Goal: Task Accomplishment & Management: Manage account settings

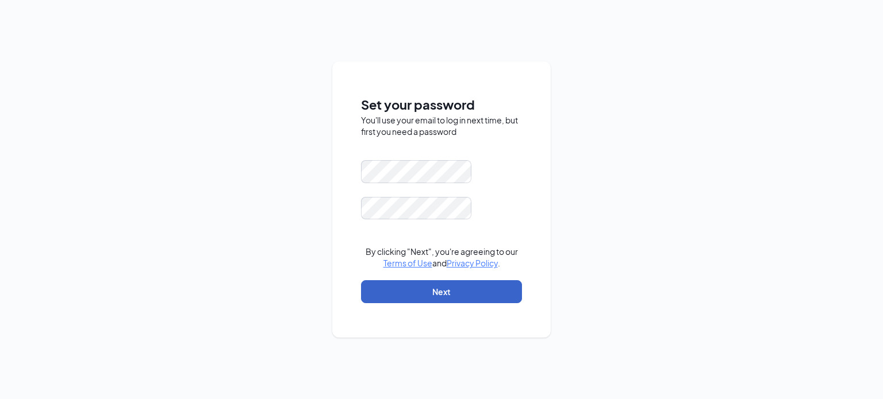
click at [423, 297] on button "Next" at bounding box center [441, 291] width 161 height 23
click at [424, 286] on button "Next" at bounding box center [441, 291] width 161 height 23
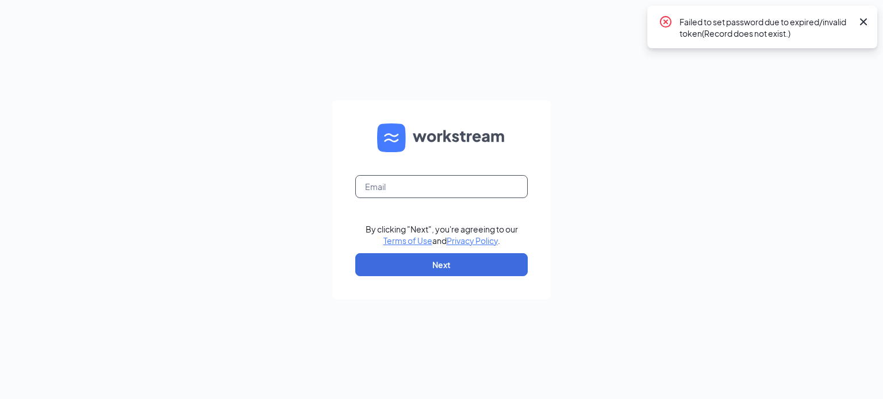
click at [437, 185] on input "text" at bounding box center [441, 186] width 172 height 23
type input "cmclaughlin@ddcoastal.com"
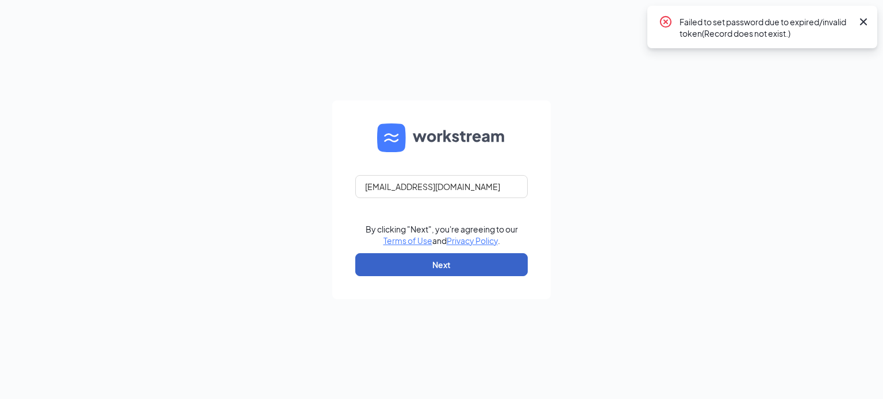
click at [434, 259] on button "Next" at bounding box center [441, 264] width 172 height 23
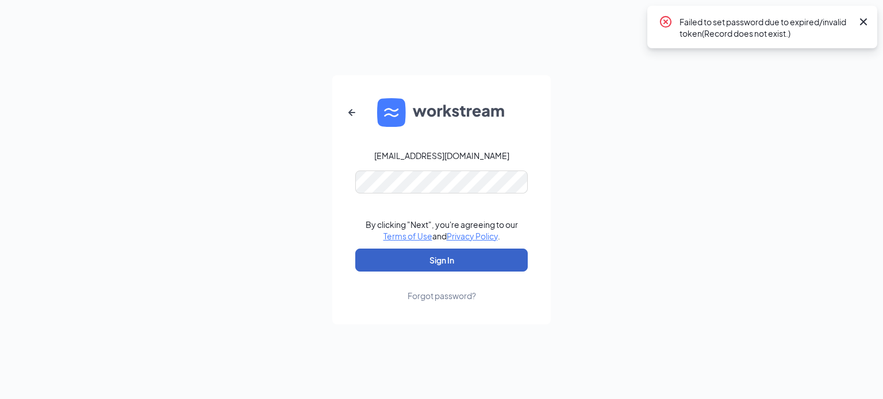
click at [438, 255] on button "Sign In" at bounding box center [441, 260] width 172 height 23
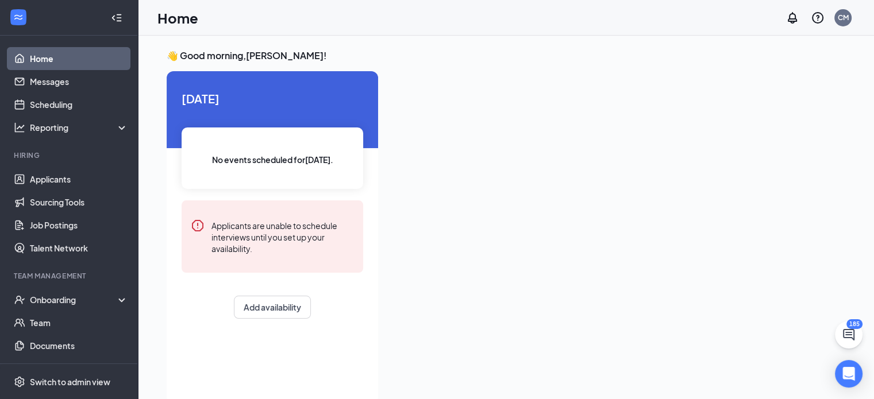
drag, startPoint x: 438, startPoint y: 254, endPoint x: 538, endPoint y: 286, distance: 105.6
click at [538, 286] on div at bounding box center [616, 234] width 458 height 326
click at [65, 174] on link "Applicants" at bounding box center [79, 179] width 98 height 23
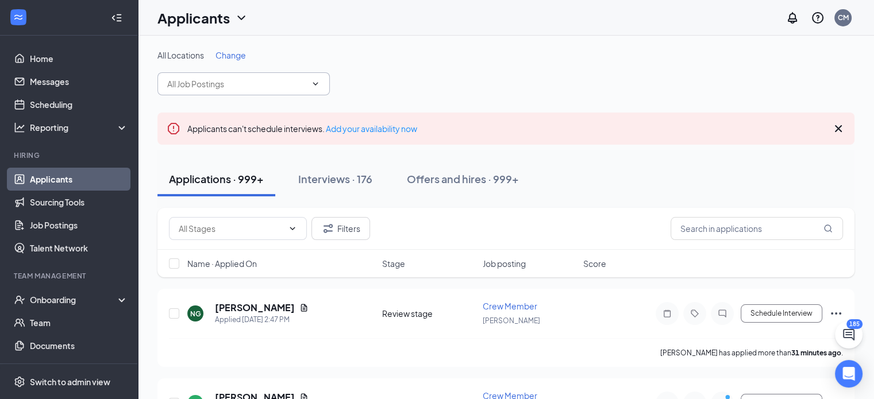
click at [319, 82] on icon "ChevronDown" at bounding box center [315, 83] width 9 height 9
click at [306, 86] on input "text" at bounding box center [236, 84] width 139 height 13
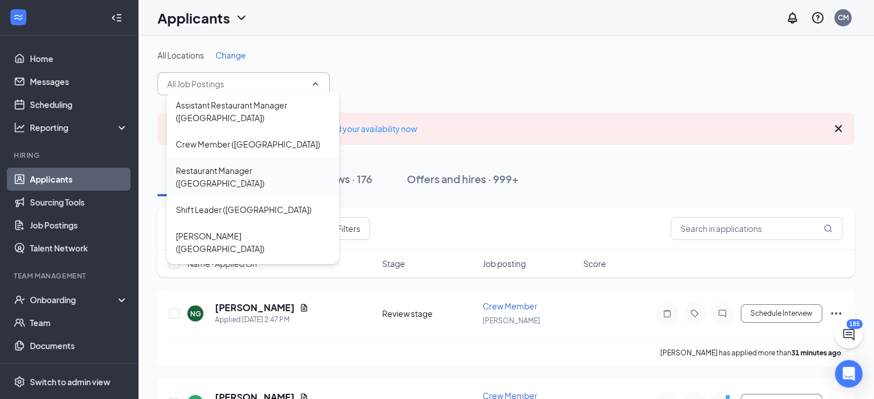
click at [283, 174] on div "Restaurant Manager ([GEOGRAPHIC_DATA])" at bounding box center [253, 176] width 154 height 25
type input "Restaurant Manager ([GEOGRAPHIC_DATA])"
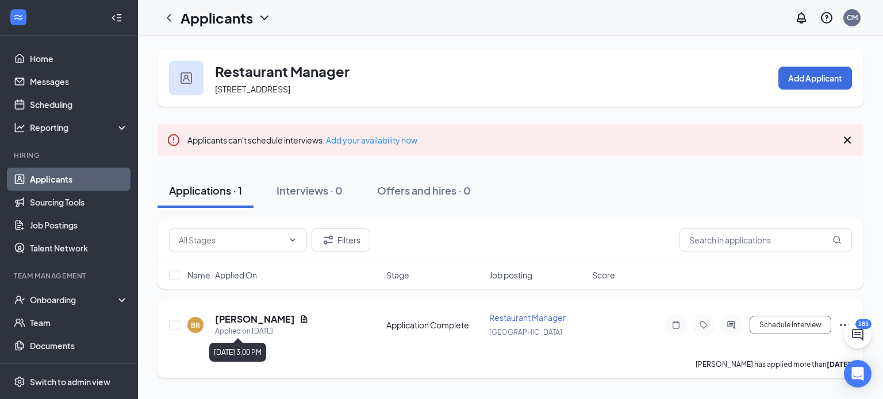
click at [265, 319] on h5 "[PERSON_NAME]" at bounding box center [255, 319] width 80 height 13
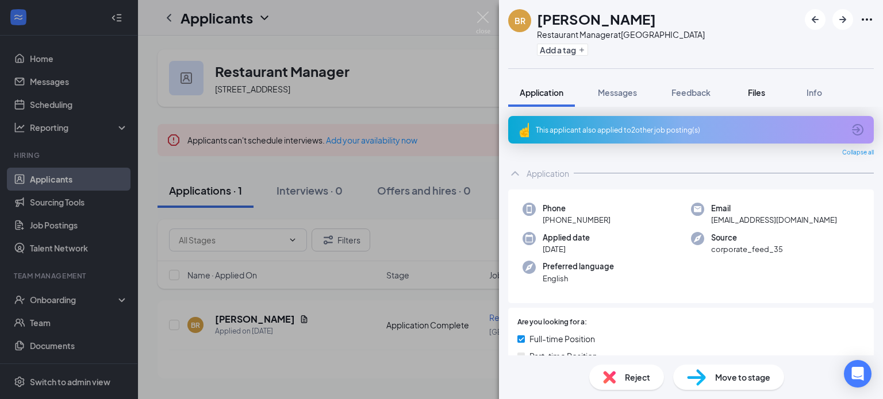
click at [749, 93] on span "Files" at bounding box center [756, 92] width 17 height 10
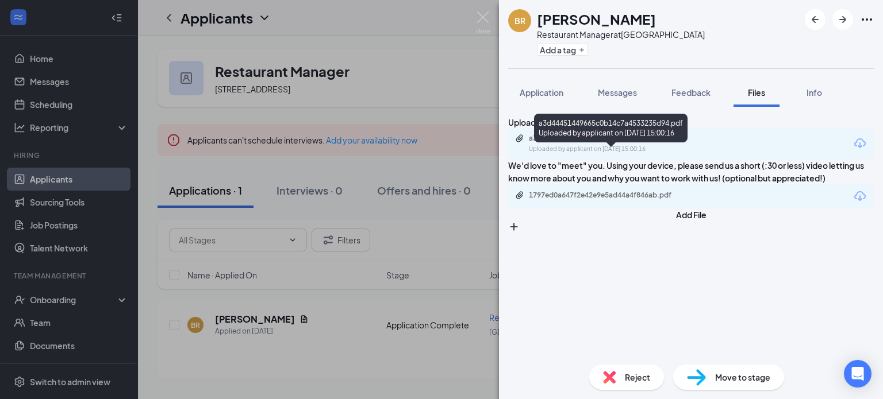
click at [646, 143] on div "a3d44451449665c0b14c7a4533235d94.pdf" at bounding box center [609, 138] width 161 height 9
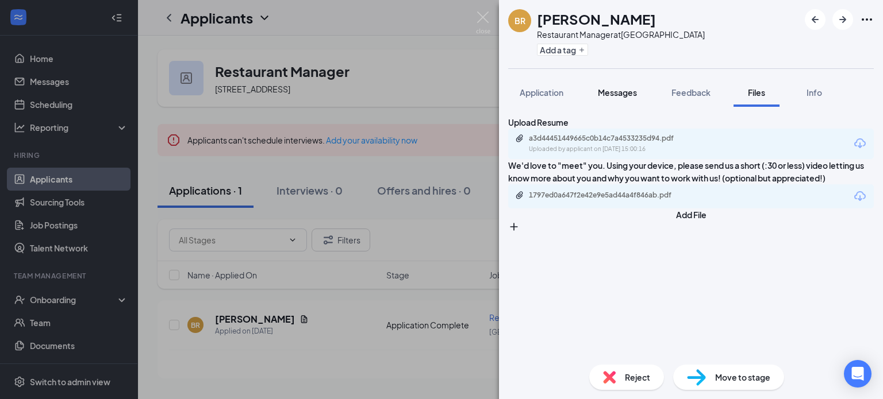
click at [630, 93] on span "Messages" at bounding box center [617, 92] width 39 height 10
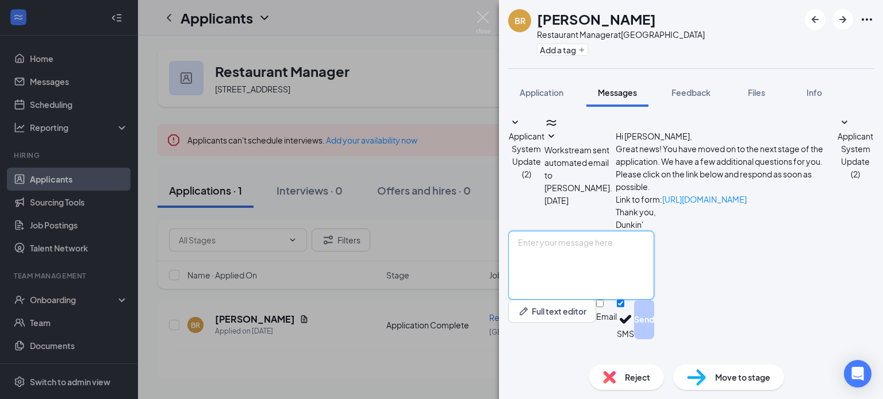
click at [600, 264] on textarea at bounding box center [581, 265] width 146 height 69
type textarea "Hello [PERSON_NAME], Would"
click at [459, 95] on div "[PERSON_NAME] Restaurant Manager at [GEOGRAPHIC_DATA] Add a tag Application Mes…" at bounding box center [441, 199] width 883 height 399
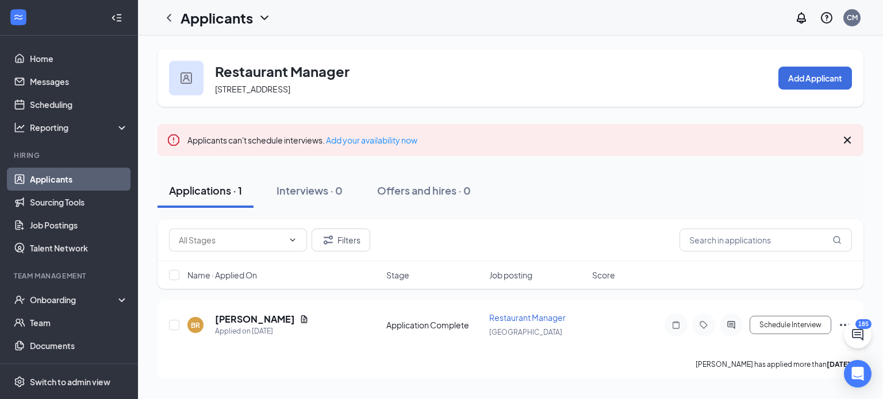
click at [246, 24] on h1 "Applicants" at bounding box center [216, 18] width 72 height 20
click at [358, 29] on div "Applicants CM" at bounding box center [510, 18] width 745 height 36
click at [170, 19] on icon "ChevronLeft" at bounding box center [169, 18] width 14 height 14
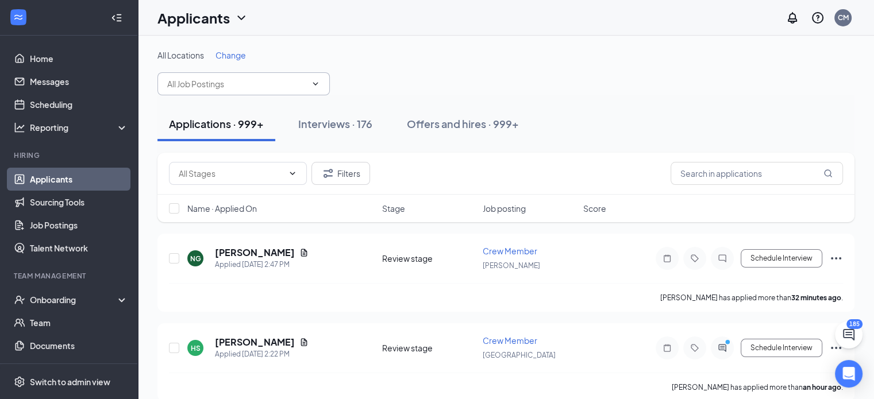
click at [276, 94] on span at bounding box center [243, 83] width 172 height 23
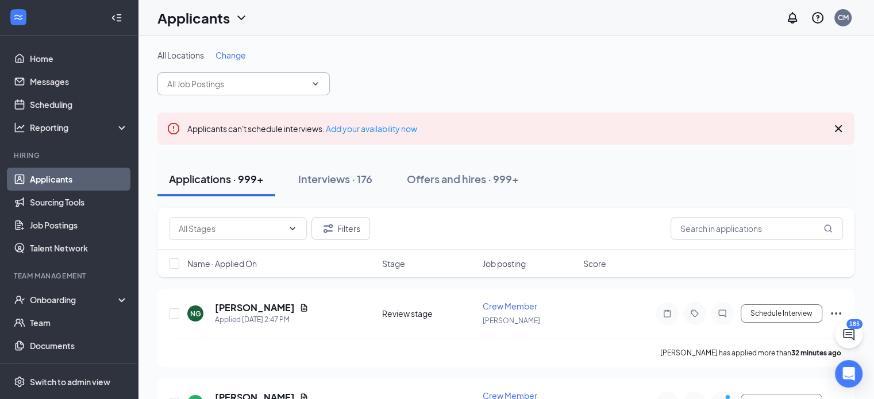
click at [277, 88] on input "text" at bounding box center [236, 84] width 139 height 13
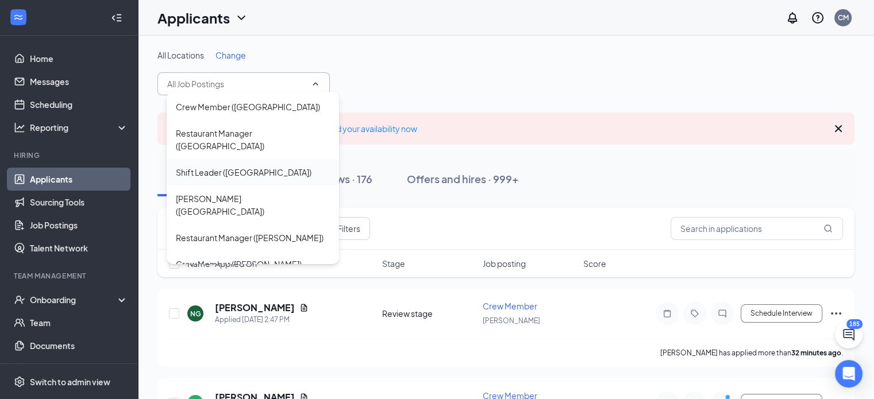
scroll to position [57, 0]
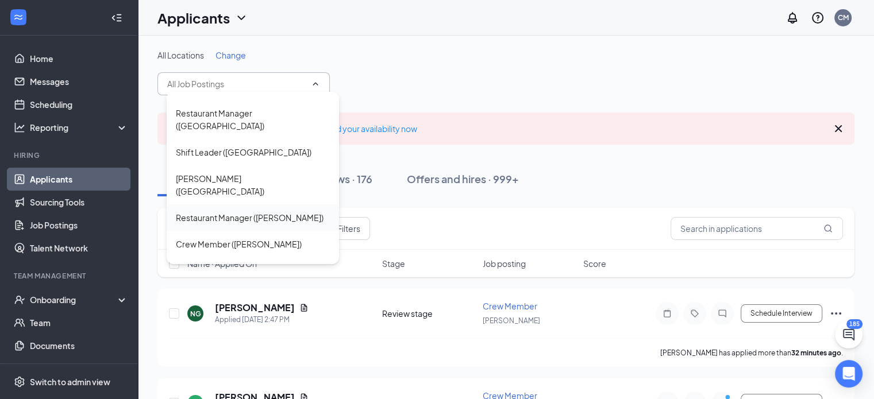
click at [271, 211] on div "Restaurant Manager ([PERSON_NAME])" at bounding box center [250, 217] width 148 height 13
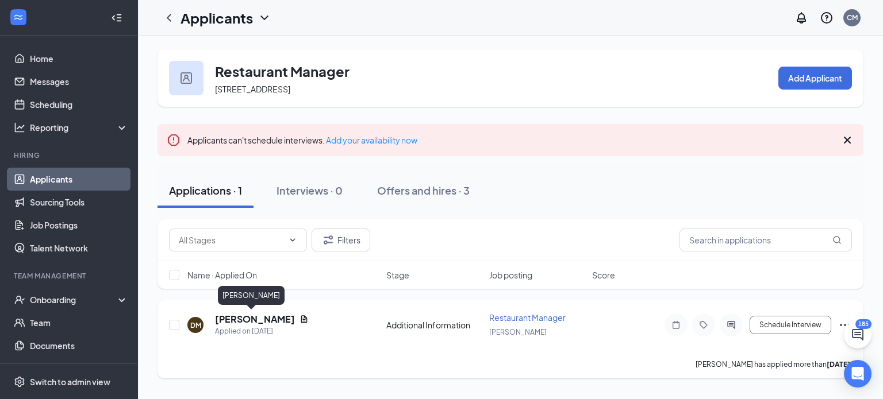
click at [251, 318] on h5 "[PERSON_NAME]" at bounding box center [255, 319] width 80 height 13
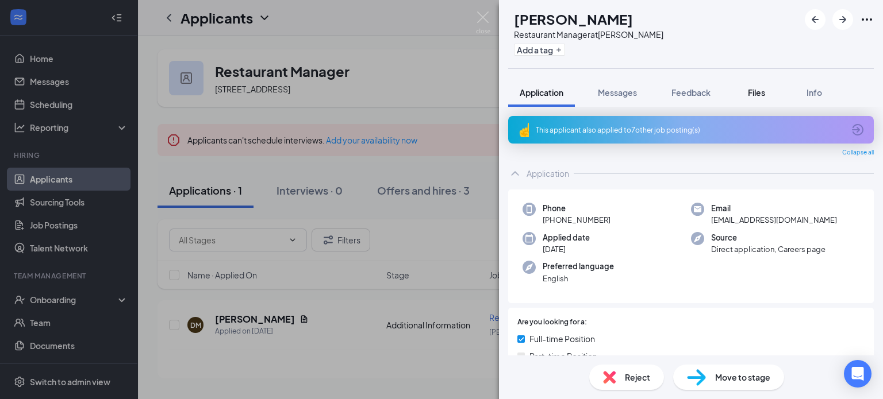
click at [754, 90] on span "Files" at bounding box center [756, 92] width 17 height 10
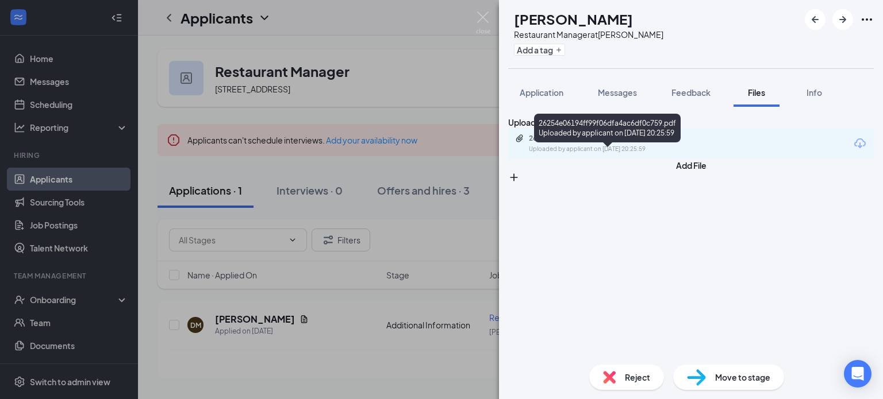
click at [634, 143] on div "26254e06194ff99f06dfa4ac6df0c759.pdf" at bounding box center [609, 138] width 161 height 9
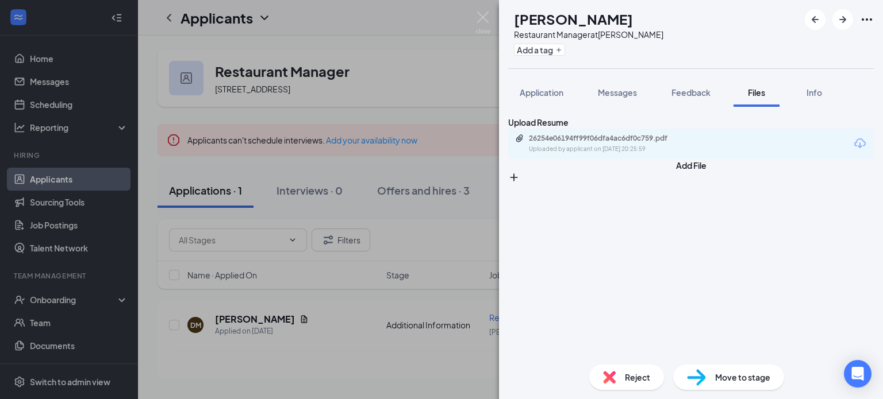
click at [485, 17] on img at bounding box center [483, 22] width 14 height 22
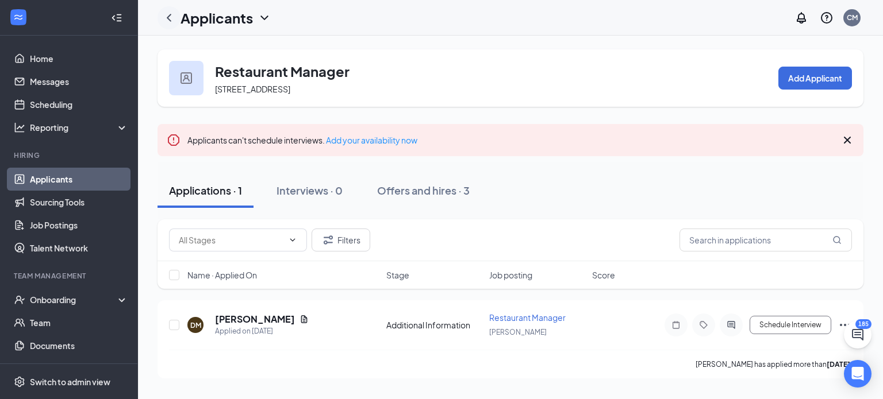
click at [168, 13] on icon "ChevronLeft" at bounding box center [169, 18] width 14 height 14
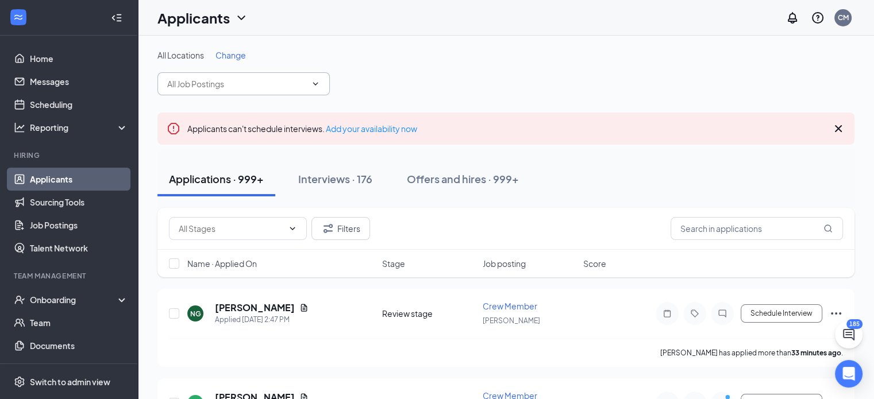
click at [295, 82] on input "text" at bounding box center [236, 84] width 139 height 13
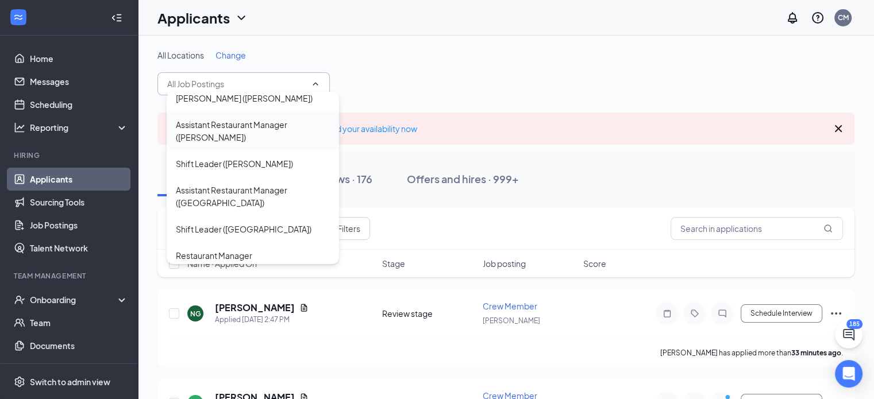
scroll to position [287, 0]
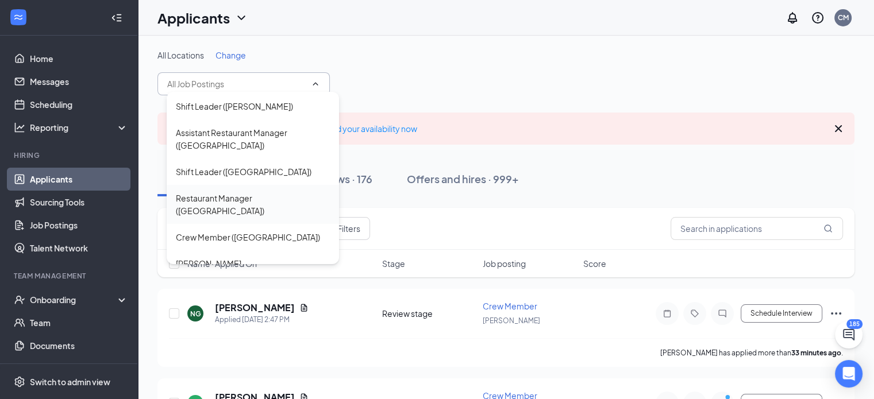
click at [276, 192] on div "Restaurant Manager ([GEOGRAPHIC_DATA])" at bounding box center [253, 204] width 154 height 25
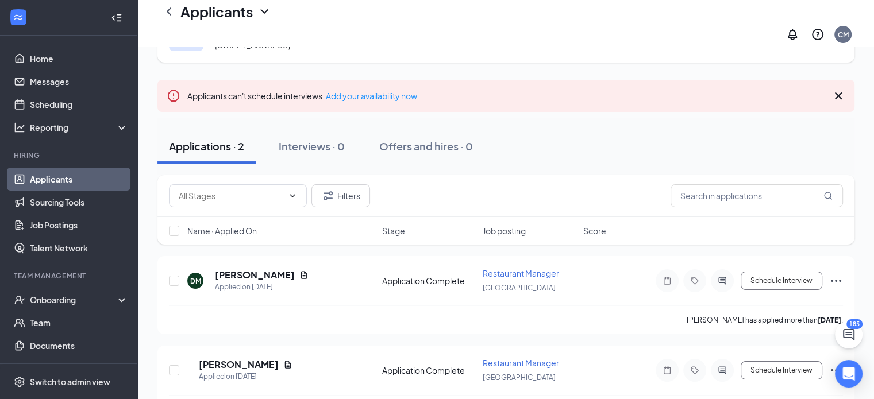
scroll to position [90, 0]
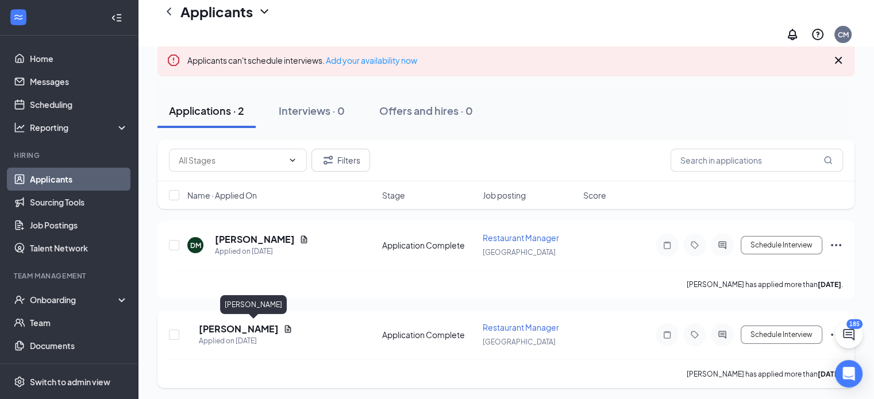
click at [273, 329] on h5 "[PERSON_NAME]" at bounding box center [239, 329] width 80 height 13
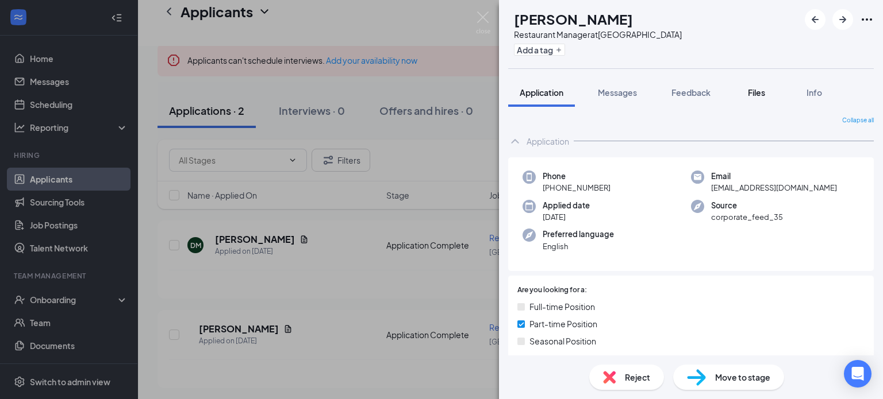
click at [749, 96] on span "Files" at bounding box center [756, 92] width 17 height 10
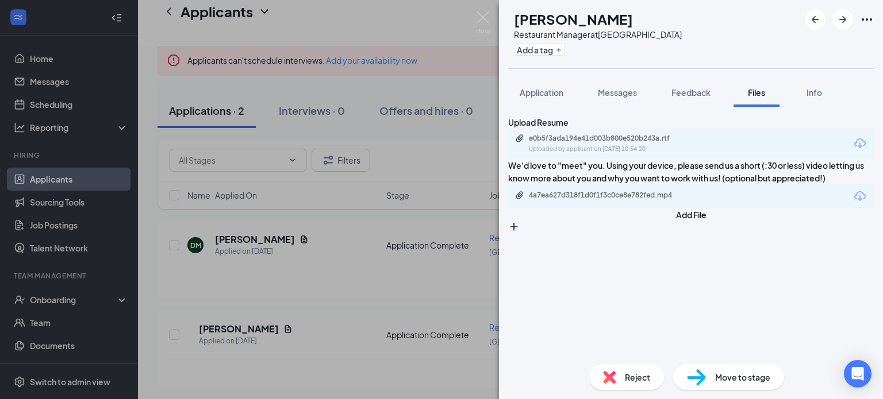
click at [653, 154] on div "e0b5f3ada194e41d003b800e520b243a.rtf Uploaded by applicant on [DATE] 10:54:20" at bounding box center [608, 144] width 186 height 20
click at [492, 25] on div "DE [PERSON_NAME] Restaurant Manager at [GEOGRAPHIC_DATA] Add a tag Application …" at bounding box center [441, 199] width 883 height 399
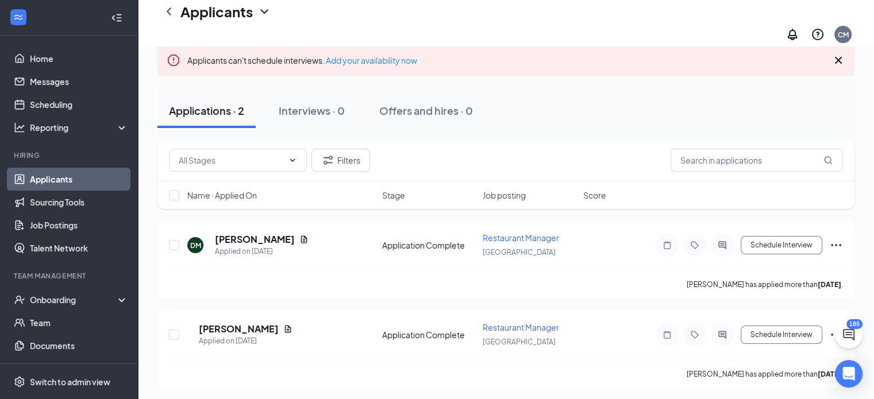
click at [165, 15] on icon "ChevronLeft" at bounding box center [169, 12] width 14 height 14
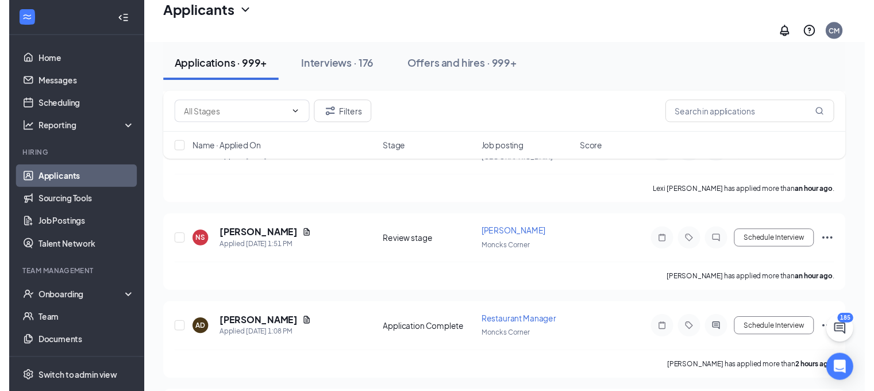
scroll to position [320, 0]
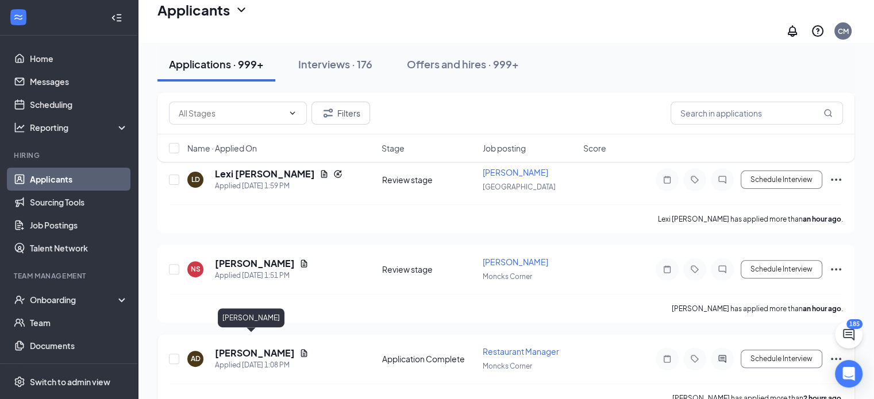
click at [256, 347] on h5 "[PERSON_NAME]" at bounding box center [255, 353] width 80 height 13
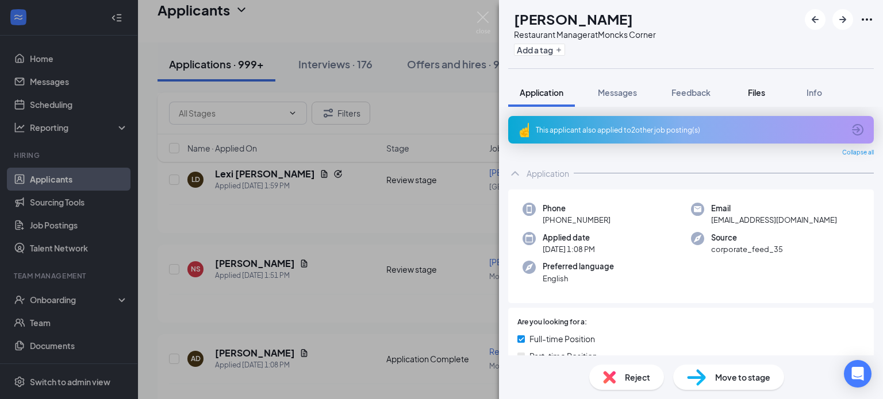
click at [752, 91] on span "Files" at bounding box center [756, 92] width 17 height 10
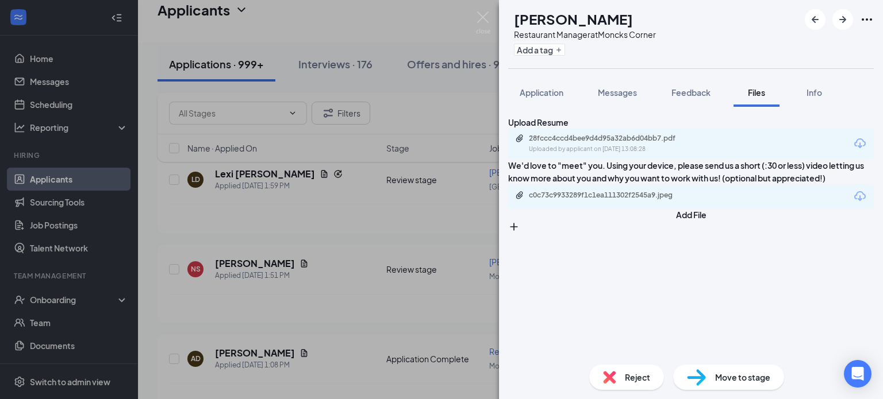
click at [616, 143] on div "28fccc4ccd4bee9d4d95a32ab6d04bb7.pdf" at bounding box center [609, 138] width 161 height 9
click at [484, 15] on img at bounding box center [483, 22] width 14 height 22
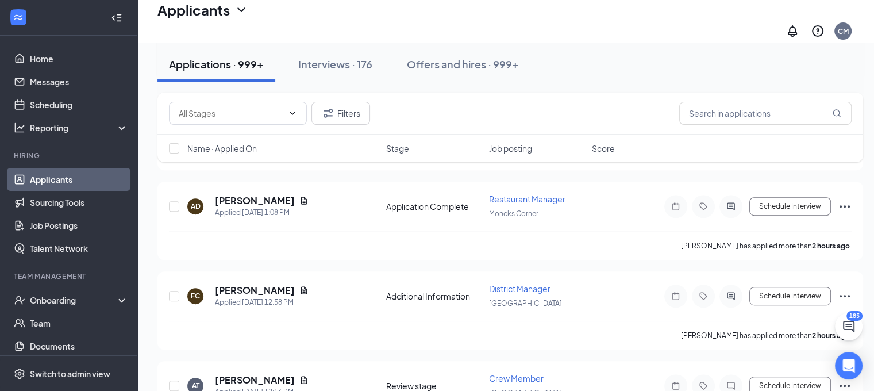
scroll to position [492, 0]
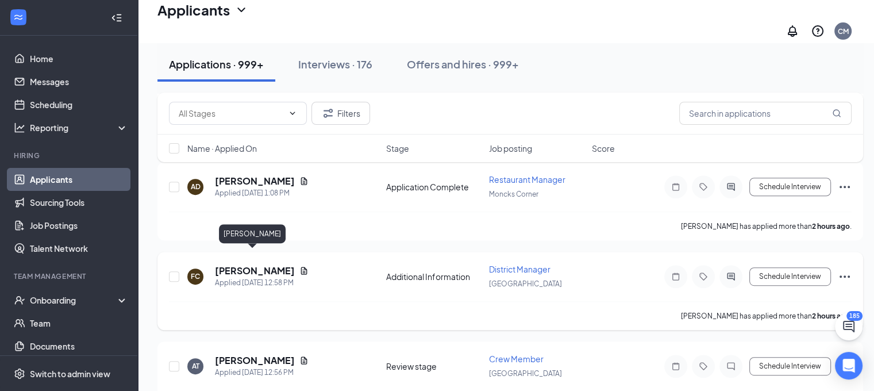
click at [237, 277] on div "Applied [DATE] 12:58 PM" at bounding box center [262, 282] width 94 height 11
click at [240, 264] on h5 "[PERSON_NAME]" at bounding box center [255, 270] width 80 height 13
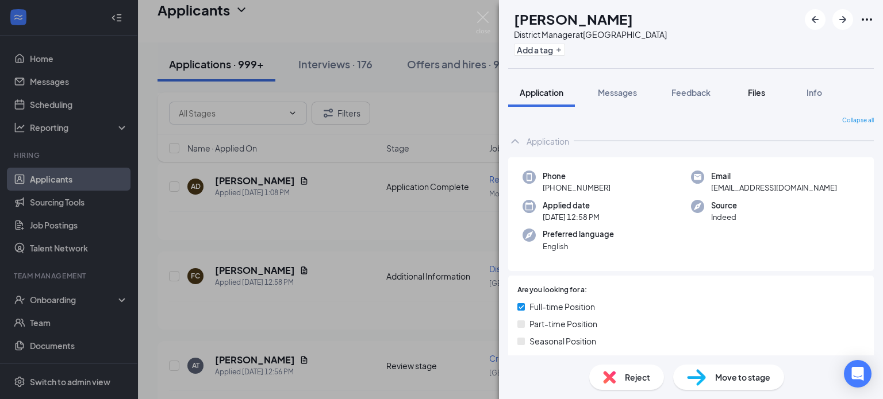
click at [745, 89] on button "Files" at bounding box center [756, 92] width 46 height 29
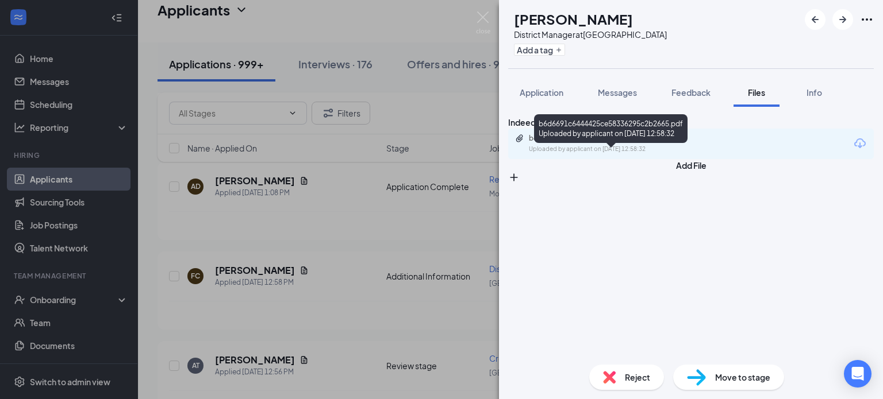
click at [656, 154] on div "Uploaded by applicant on [DATE] 12:58:32" at bounding box center [615, 149] width 172 height 9
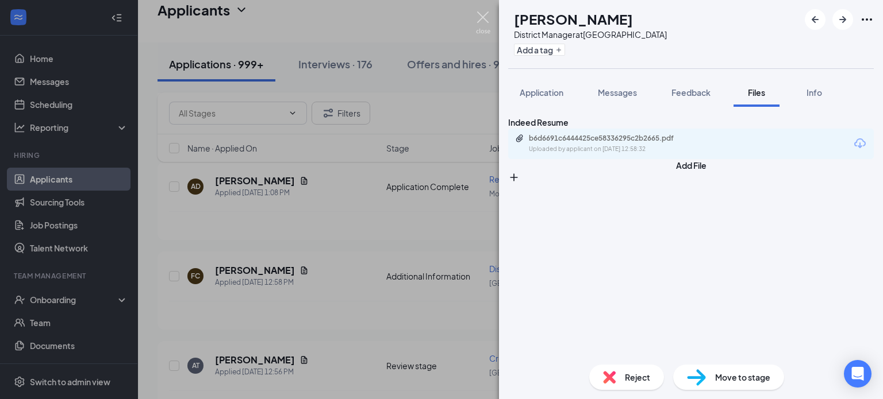
click at [486, 26] on img at bounding box center [483, 22] width 14 height 22
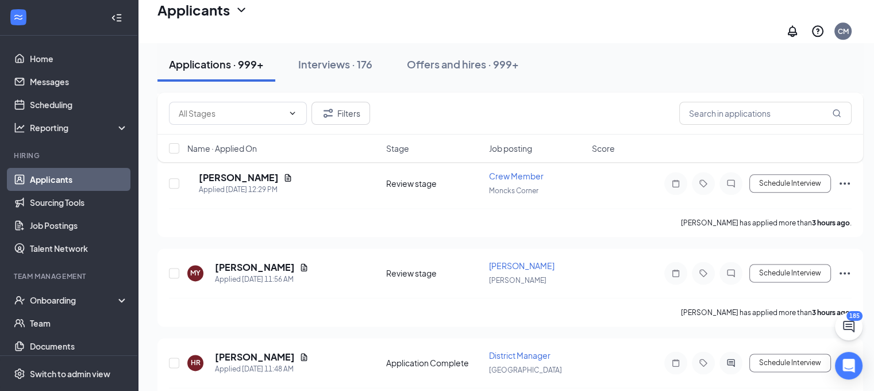
scroll to position [1412, 0]
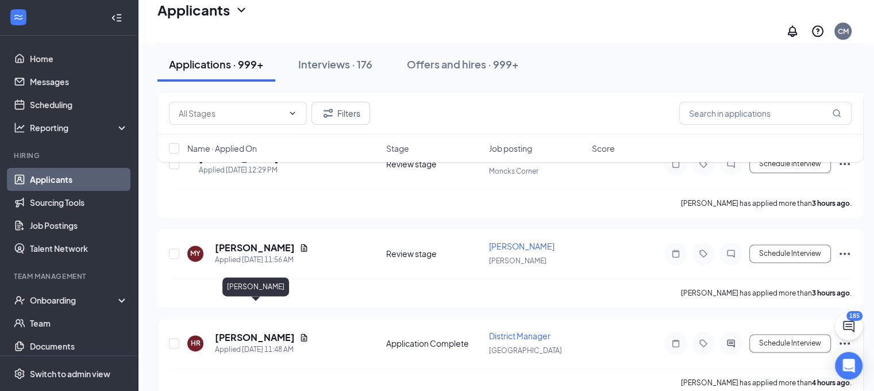
click at [240, 331] on h5 "[PERSON_NAME]" at bounding box center [255, 337] width 80 height 13
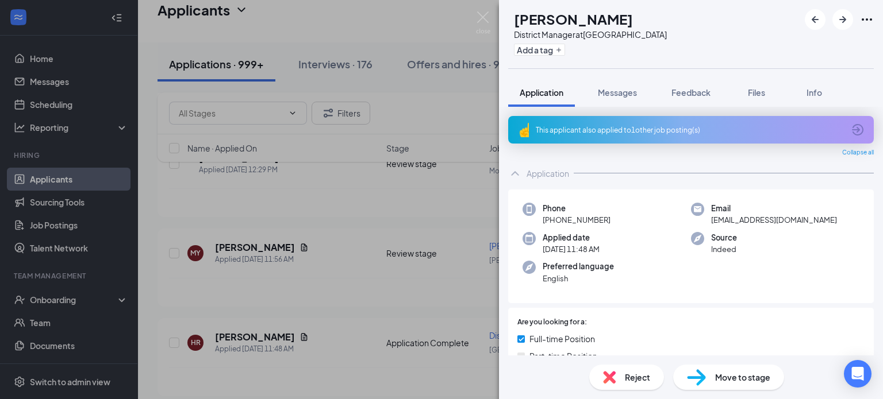
click at [751, 93] on span "Files" at bounding box center [756, 92] width 17 height 10
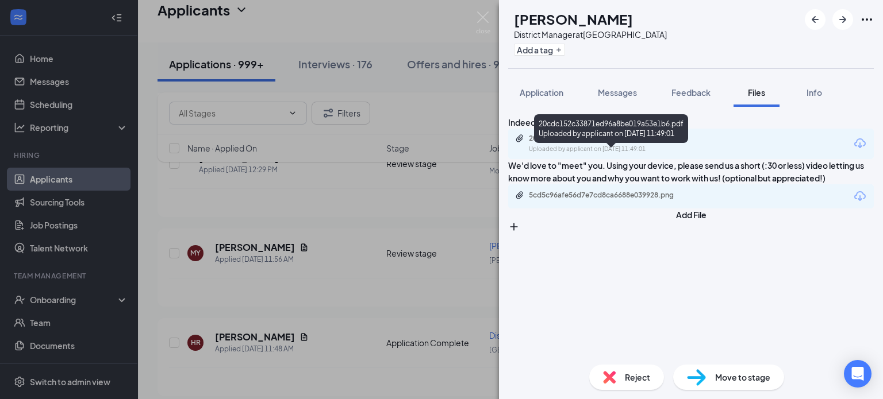
click at [678, 143] on div "20cdc152c33871ed96a8be019a53e1b6.pdf" at bounding box center [609, 138] width 161 height 9
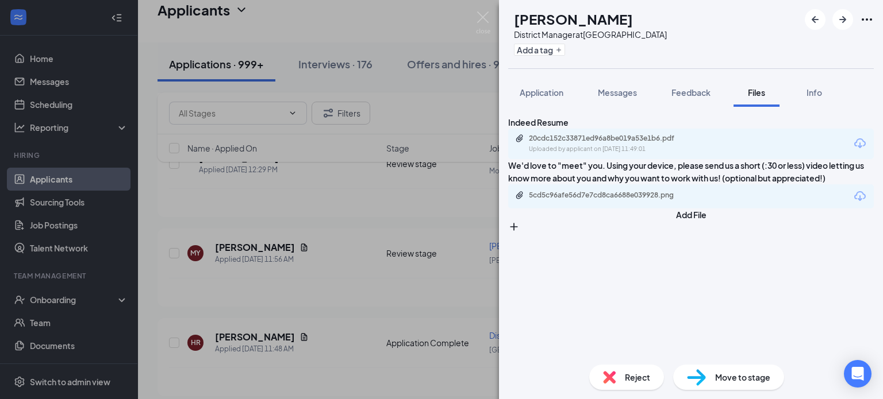
click at [485, 28] on img at bounding box center [483, 22] width 14 height 22
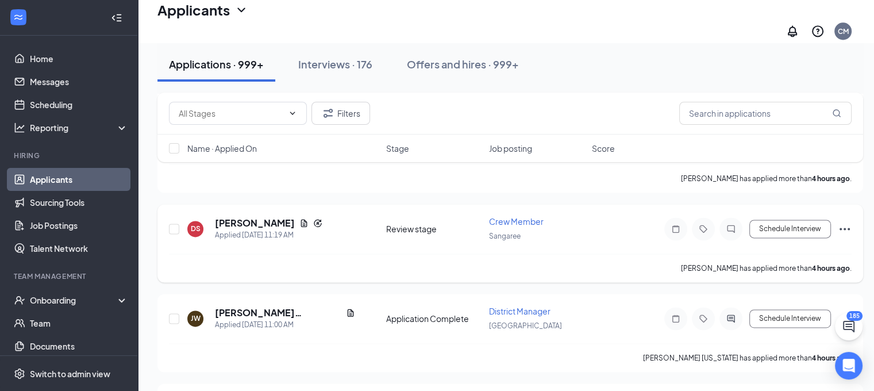
scroll to position [1642, 0]
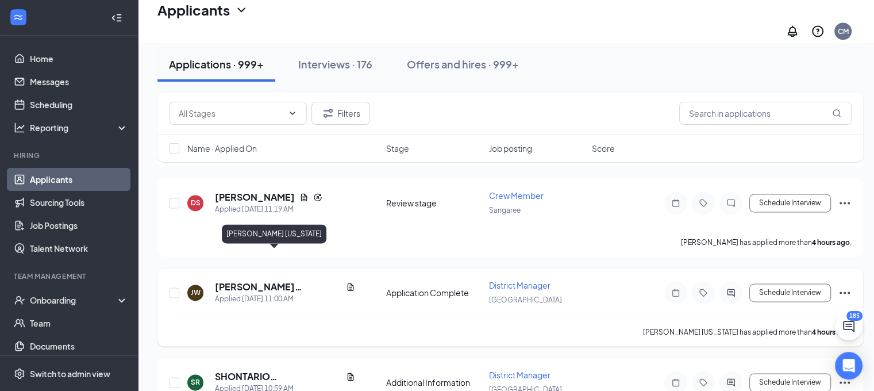
click at [267, 280] on h5 "[PERSON_NAME] [US_STATE]" at bounding box center [278, 286] width 126 height 13
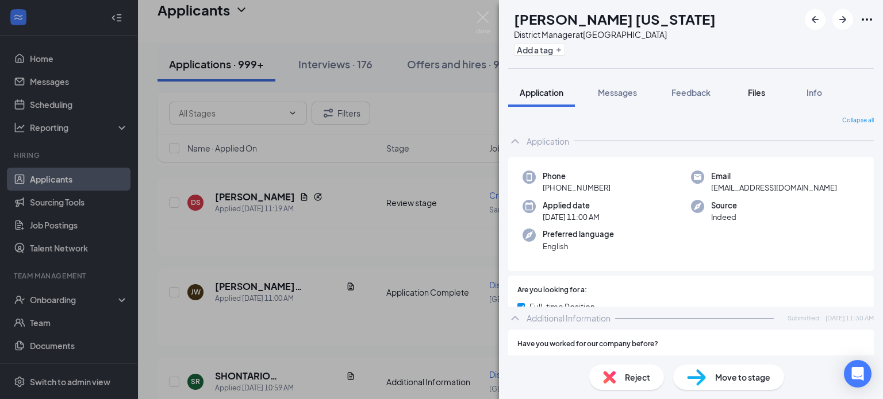
click at [752, 91] on span "Files" at bounding box center [756, 92] width 17 height 10
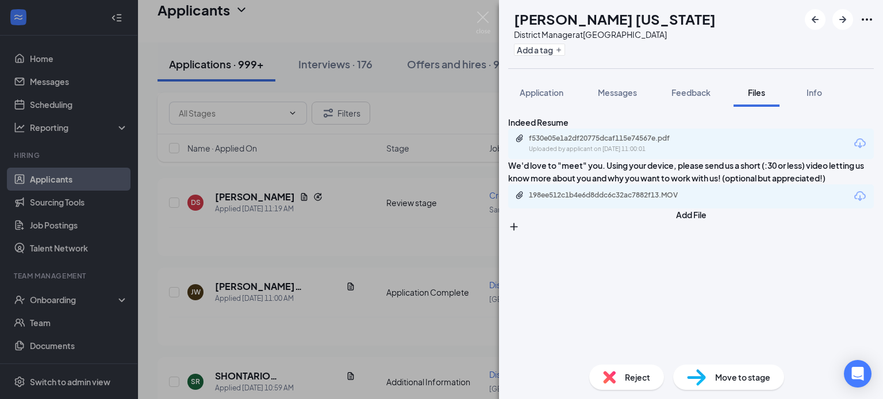
click at [640, 154] on div "f530e05e1a2df20775dcaf115e74567e.pdf Uploaded by applicant on [DATE] 11:00:01" at bounding box center [608, 144] width 186 height 20
click at [490, 25] on div "[PERSON_NAME] [PERSON_NAME]'e [US_STATE] District Manager at [GEOGRAPHIC_DATA] …" at bounding box center [441, 199] width 883 height 399
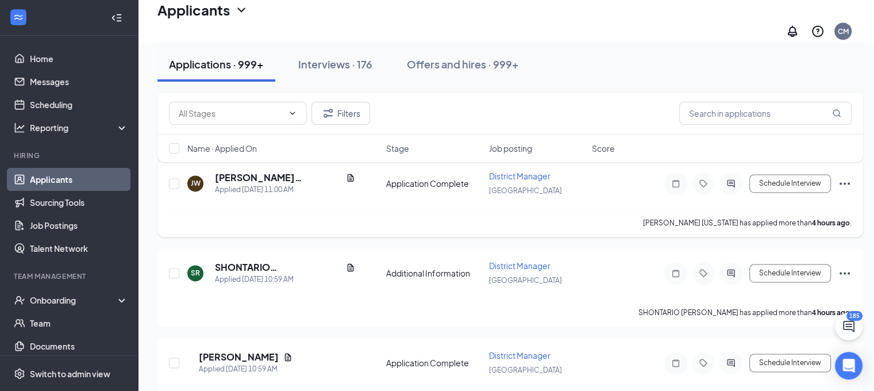
scroll to position [1757, 0]
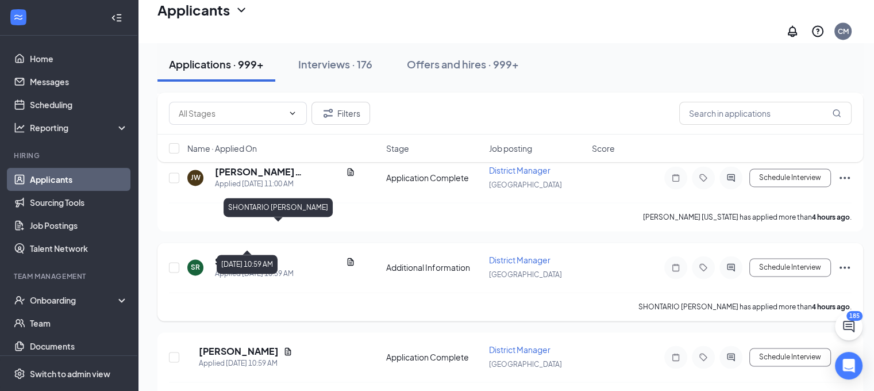
click at [261, 255] on h5 "SHONTARIO [PERSON_NAME]" at bounding box center [278, 261] width 126 height 13
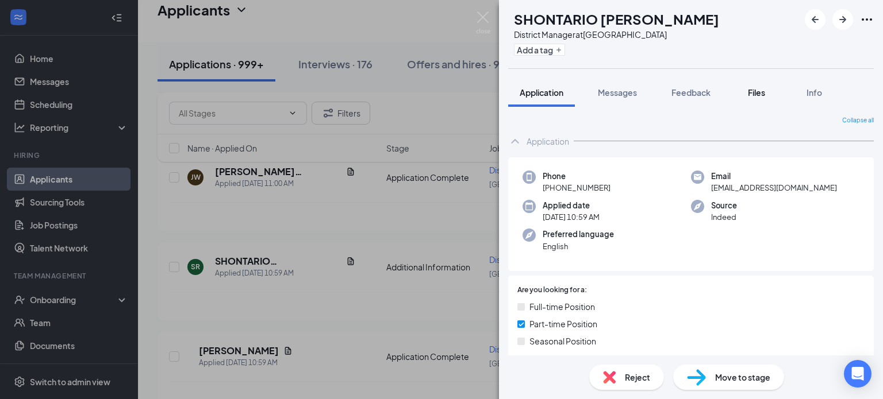
click at [754, 94] on span "Files" at bounding box center [756, 92] width 17 height 10
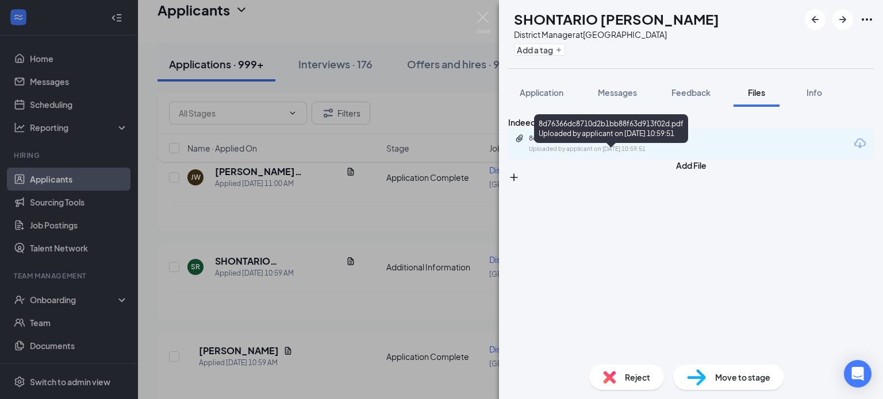
click at [634, 154] on div "8d76366dc8710d2b1bb88f63d913f02d.pdf Uploaded by applicant on [DATE] 10:59:51" at bounding box center [608, 144] width 186 height 20
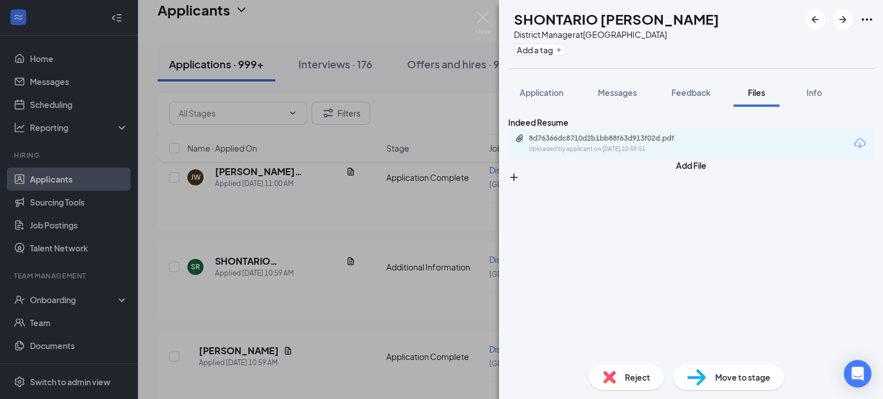
click at [486, 19] on img at bounding box center [483, 22] width 14 height 22
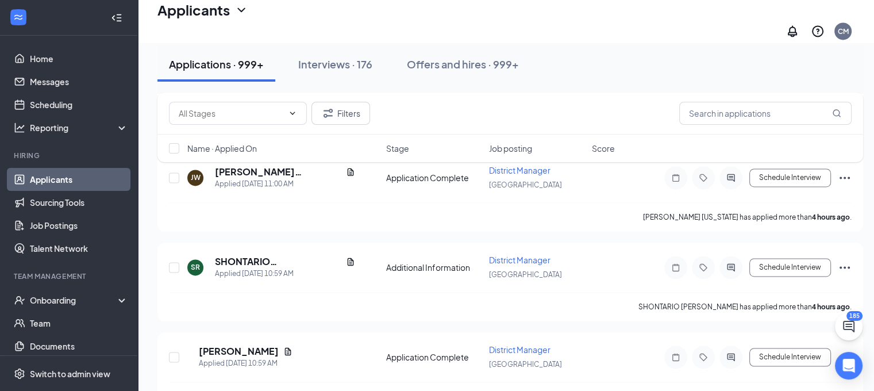
scroll to position [1814, 0]
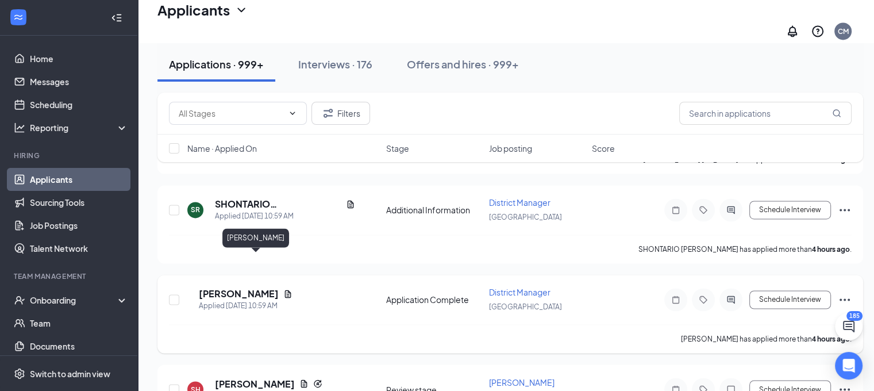
click at [265, 287] on h5 "[PERSON_NAME]" at bounding box center [239, 293] width 80 height 13
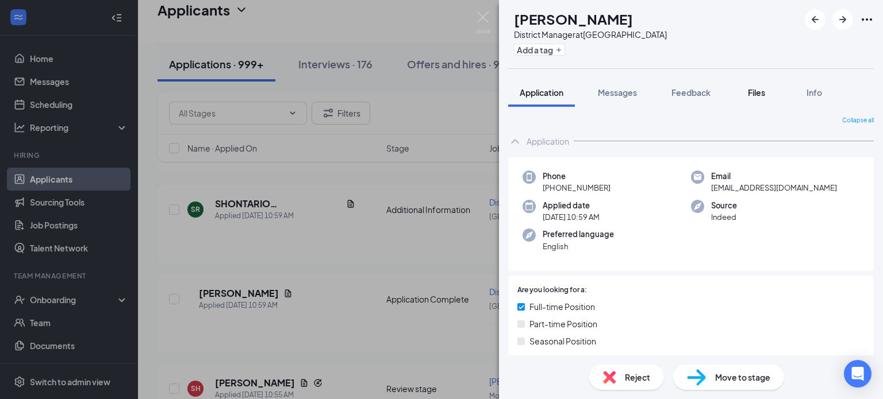
click at [752, 91] on span "Files" at bounding box center [756, 92] width 17 height 10
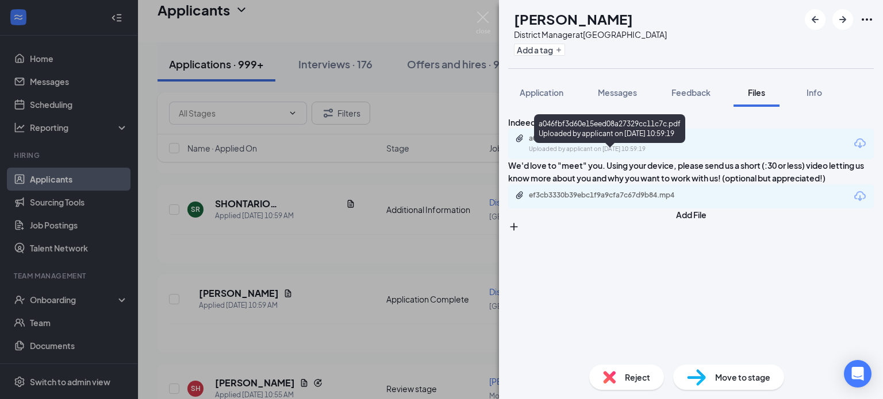
click at [652, 143] on div "a046fbf3d60e15eed08a27329cc11c7c.pdf" at bounding box center [609, 138] width 161 height 9
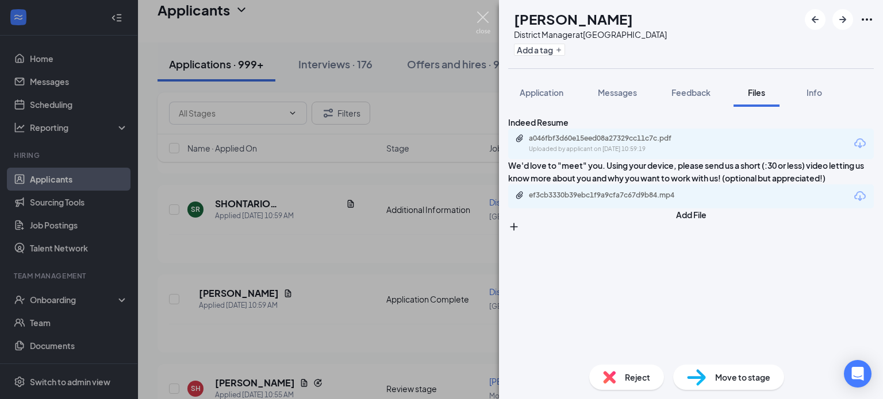
click at [486, 24] on img at bounding box center [483, 22] width 14 height 22
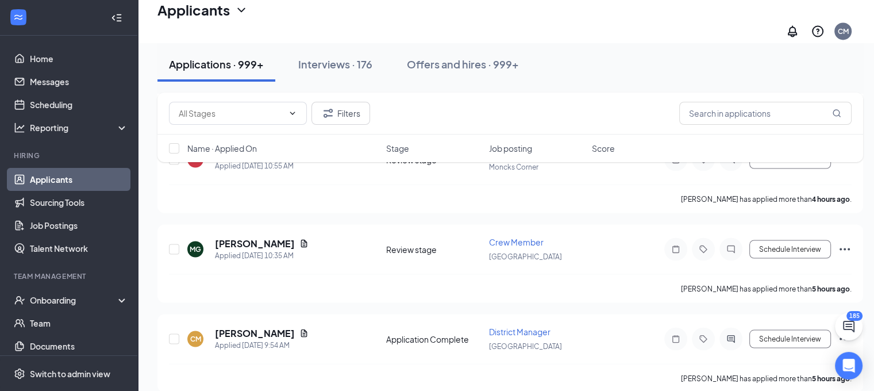
scroll to position [2101, 0]
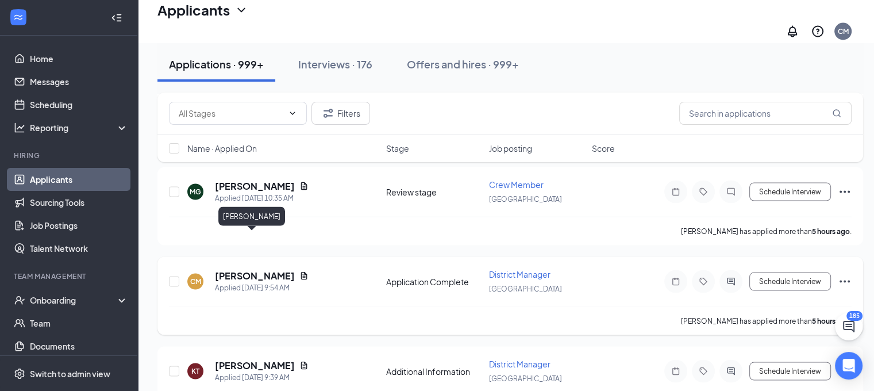
click at [234, 269] on h5 "[PERSON_NAME]" at bounding box center [255, 275] width 80 height 13
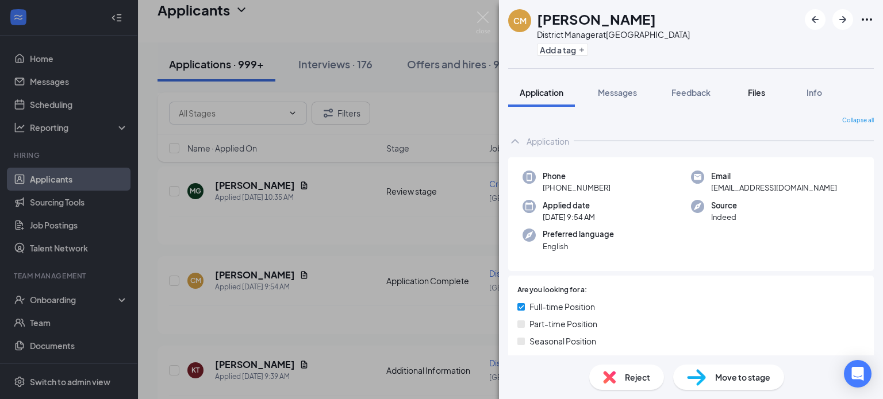
click at [750, 94] on span "Files" at bounding box center [756, 92] width 17 height 10
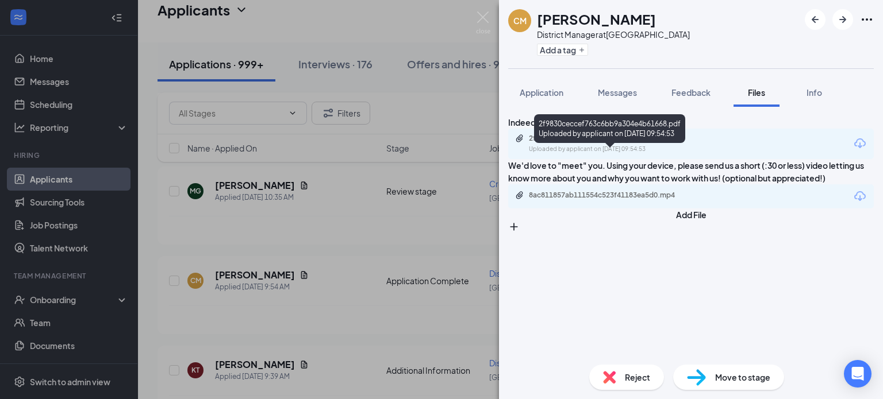
click at [637, 143] on div "2f9830ceccef763c6bb9a304e4b61668.pdf" at bounding box center [609, 138] width 161 height 9
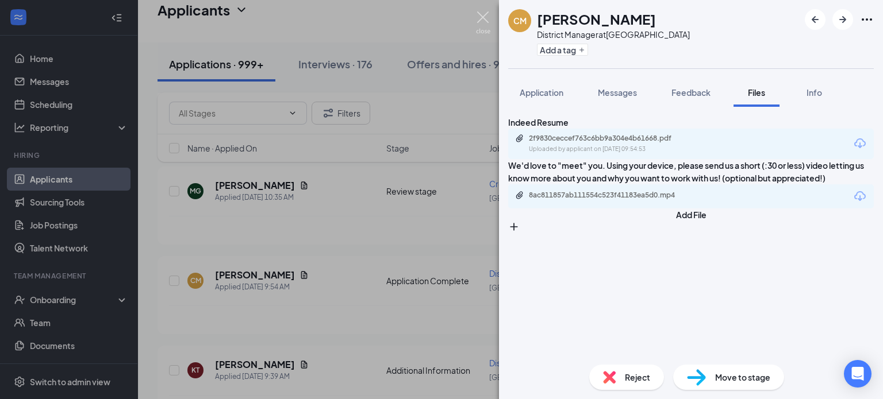
click at [482, 25] on img at bounding box center [483, 22] width 14 height 22
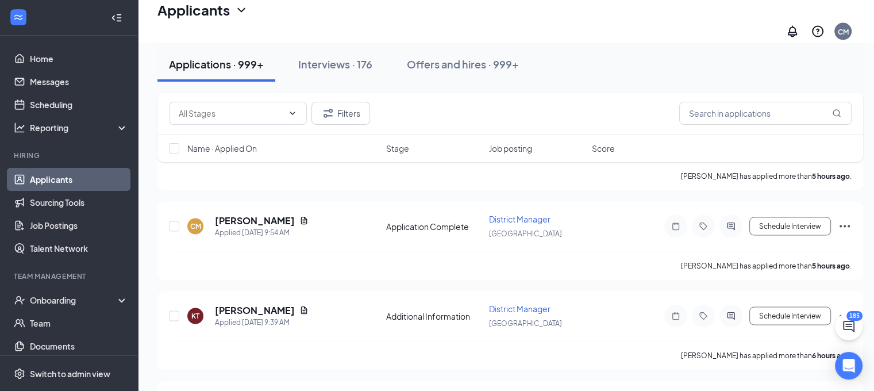
scroll to position [2216, 0]
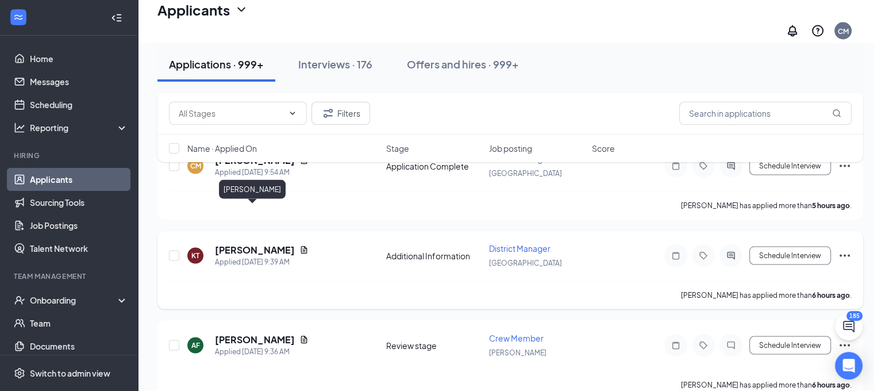
click at [253, 244] on h5 "[PERSON_NAME]" at bounding box center [255, 250] width 80 height 13
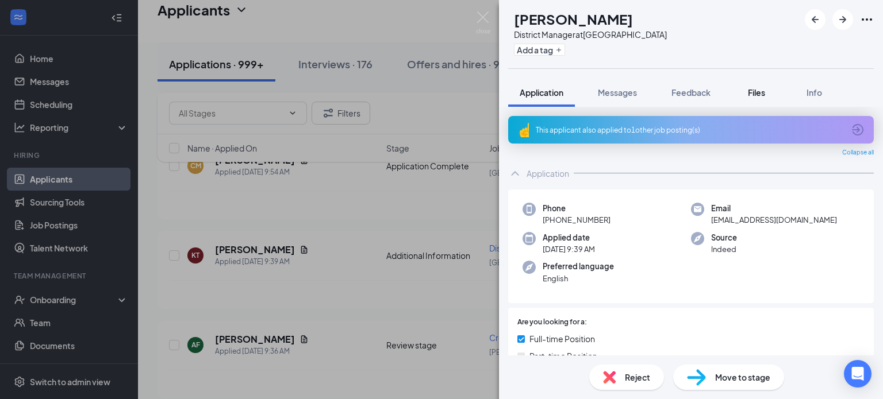
click at [765, 93] on span "Files" at bounding box center [756, 92] width 17 height 10
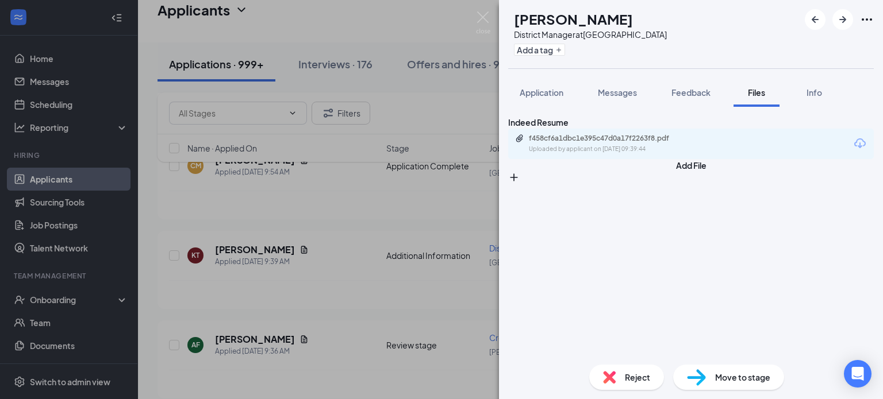
click at [644, 143] on div "f458cf6a1dbc1e395c47d0a17f2263f8.pdf" at bounding box center [609, 138] width 161 height 9
click at [636, 381] on span "Reject" at bounding box center [637, 377] width 25 height 13
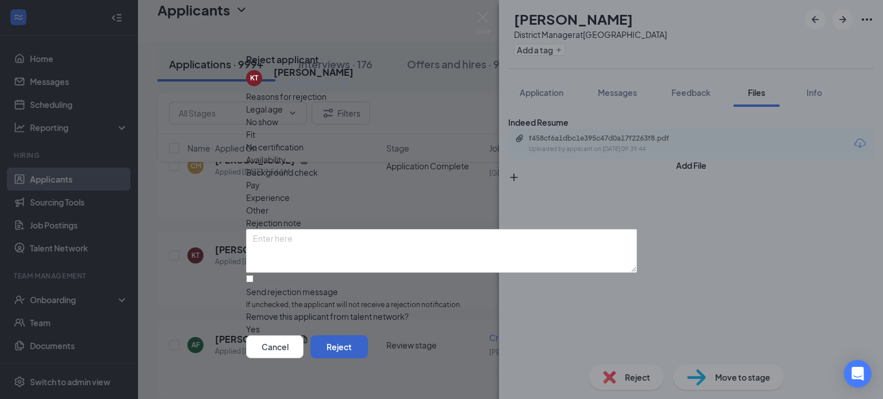
click at [368, 338] on button "Reject" at bounding box center [338, 347] width 57 height 23
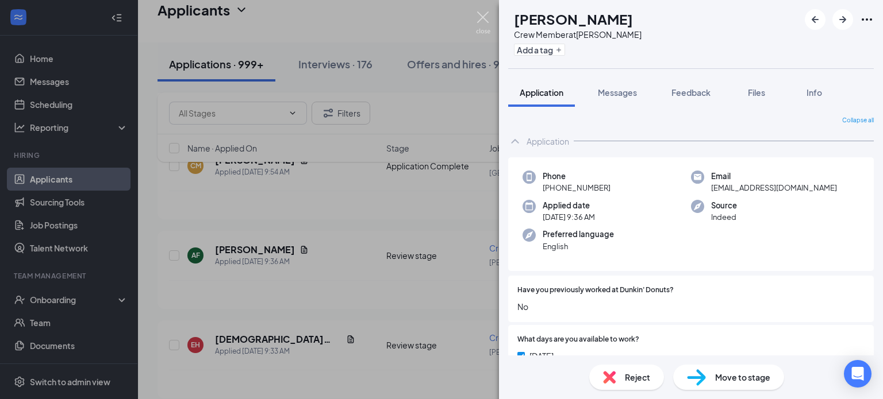
click at [487, 21] on img at bounding box center [483, 22] width 14 height 22
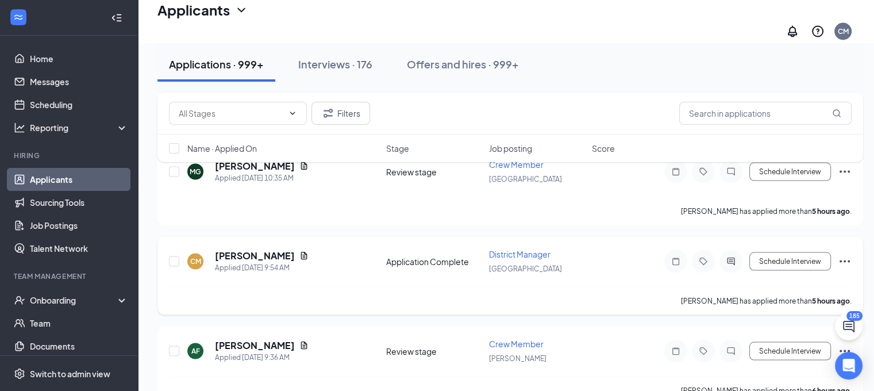
scroll to position [2101, 0]
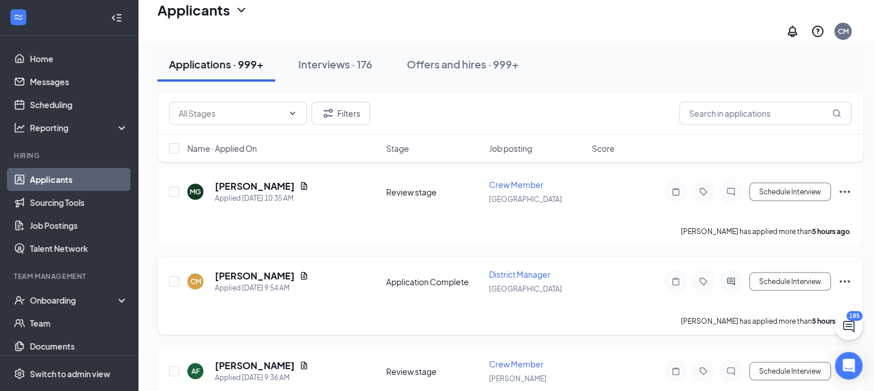
click at [849, 280] on icon "Ellipses" at bounding box center [845, 281] width 10 height 2
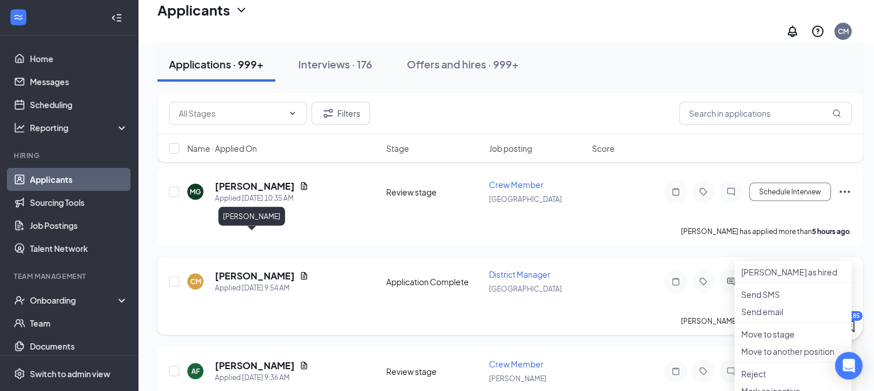
click at [256, 269] on h5 "[PERSON_NAME]" at bounding box center [255, 275] width 80 height 13
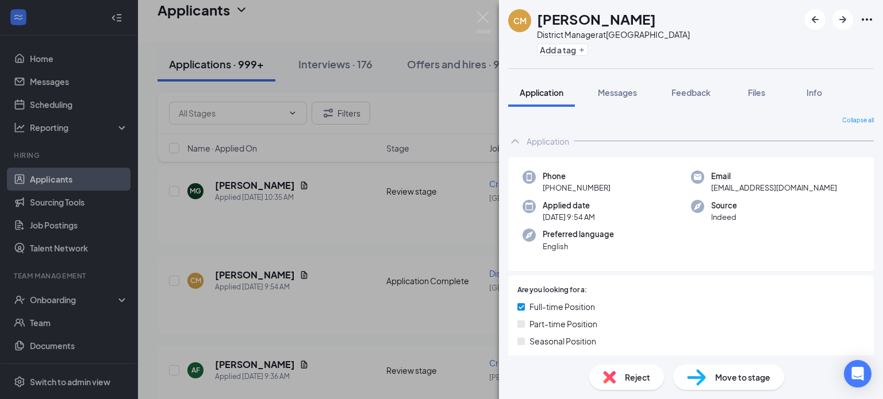
click at [605, 376] on img at bounding box center [609, 377] width 13 height 13
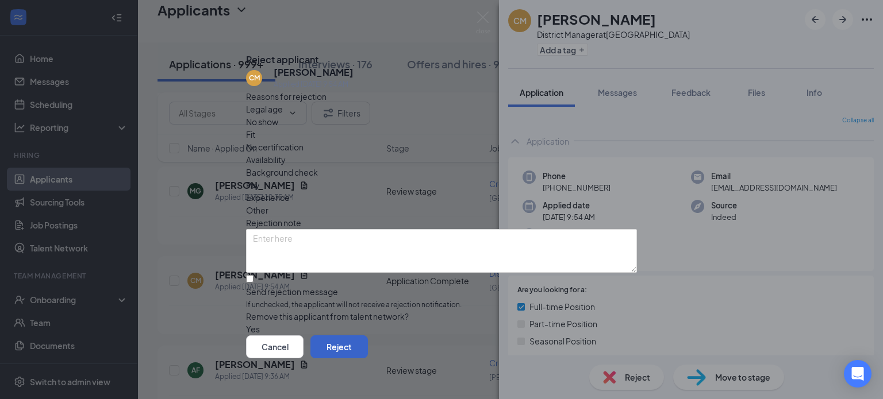
click at [368, 349] on button "Reject" at bounding box center [338, 347] width 57 height 23
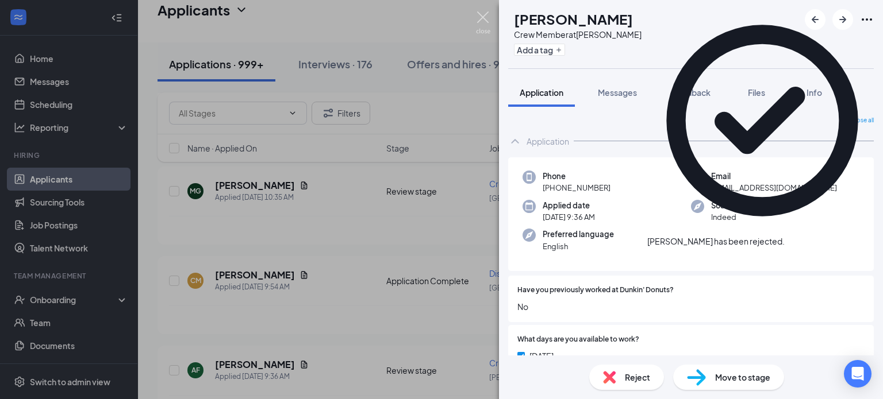
click at [484, 25] on img at bounding box center [483, 22] width 14 height 22
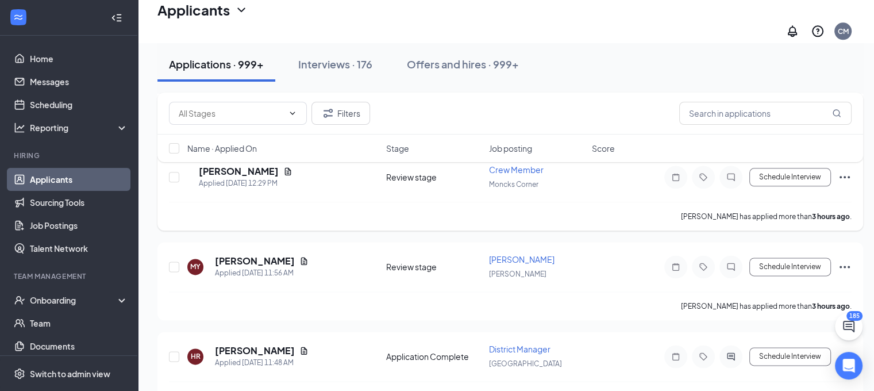
scroll to position [1412, 0]
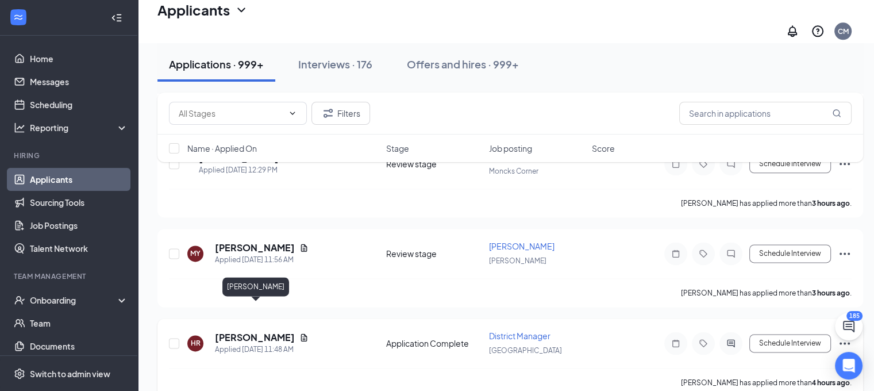
click at [261, 331] on h5 "[PERSON_NAME]" at bounding box center [255, 337] width 80 height 13
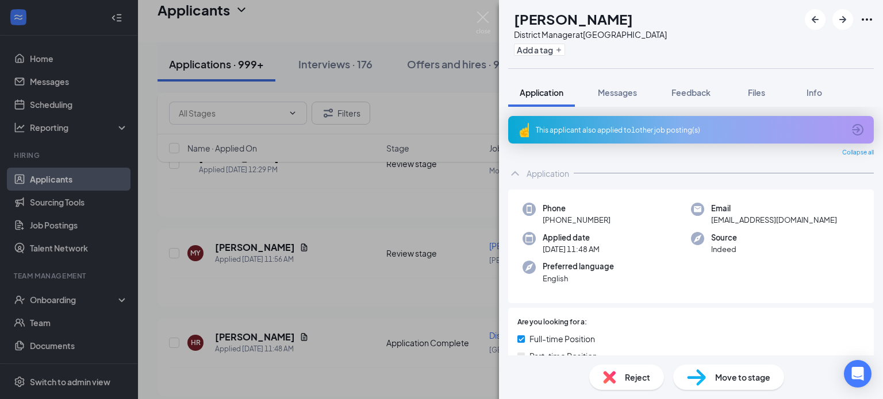
click at [623, 376] on div "Reject" at bounding box center [626, 377] width 75 height 25
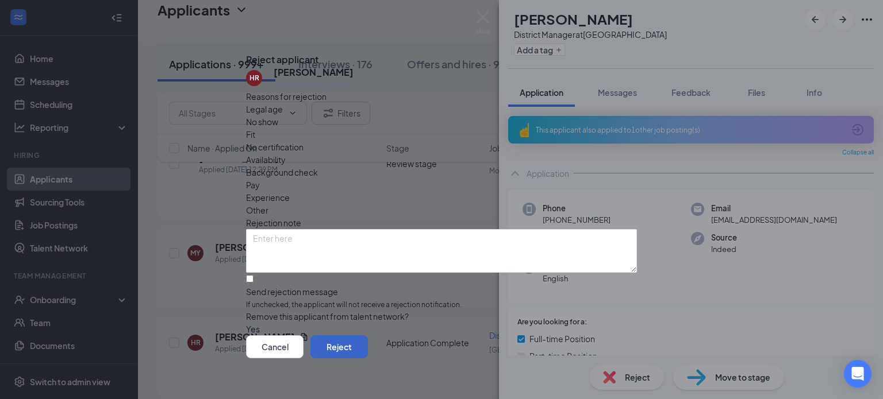
click at [368, 351] on button "Reject" at bounding box center [338, 347] width 57 height 23
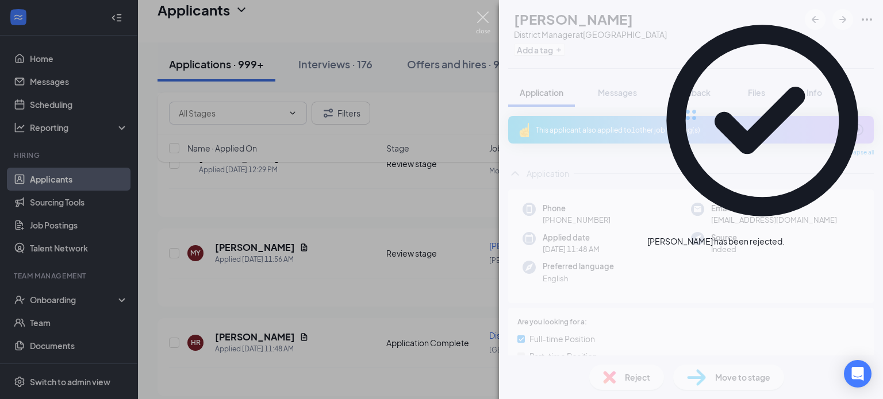
click at [486, 28] on img at bounding box center [483, 22] width 14 height 22
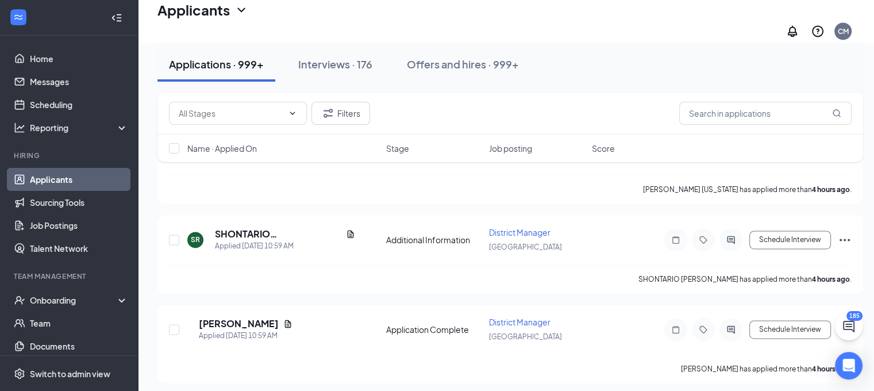
scroll to position [1699, 0]
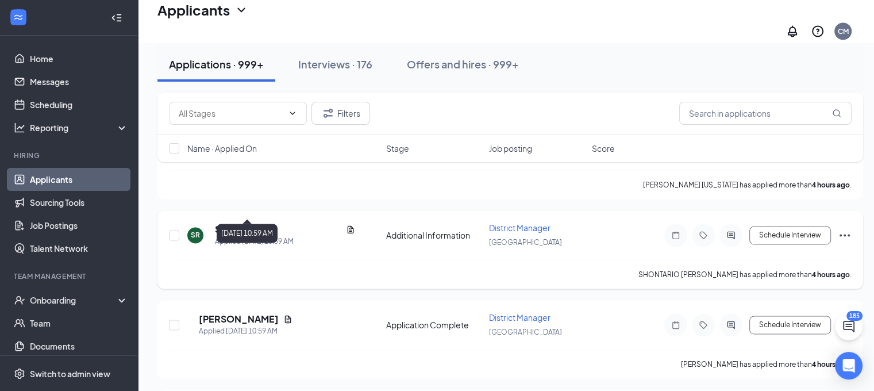
click at [286, 223] on h5 "SHONTARIO [PERSON_NAME]" at bounding box center [278, 229] width 126 height 13
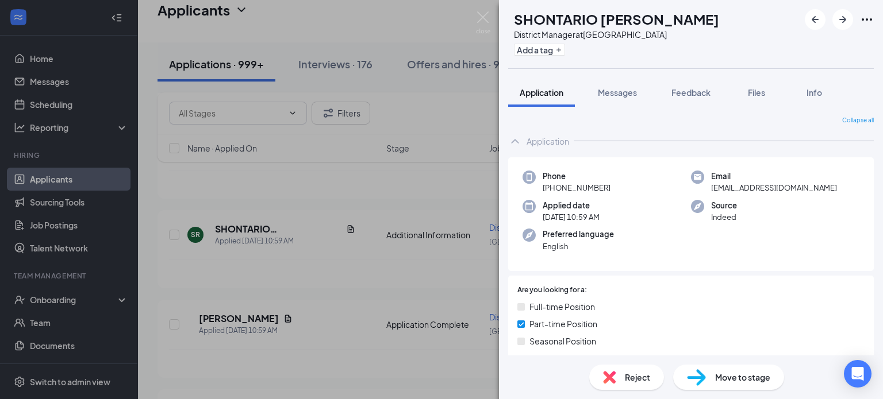
click at [623, 376] on div "Reject" at bounding box center [626, 377] width 75 height 25
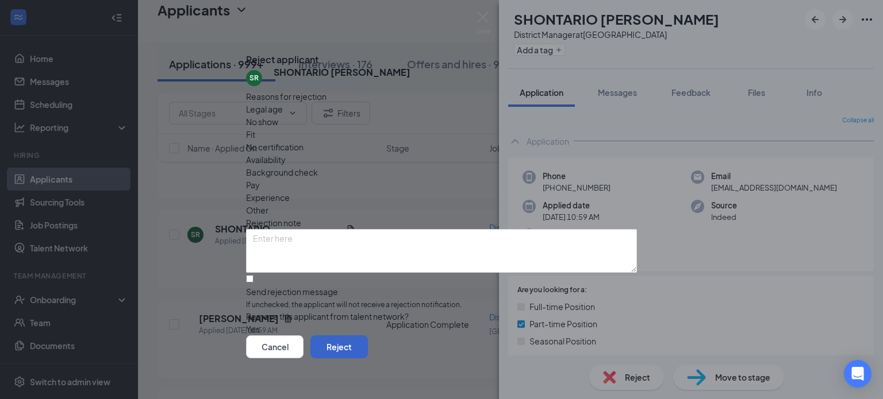
click at [368, 344] on button "Reject" at bounding box center [338, 347] width 57 height 23
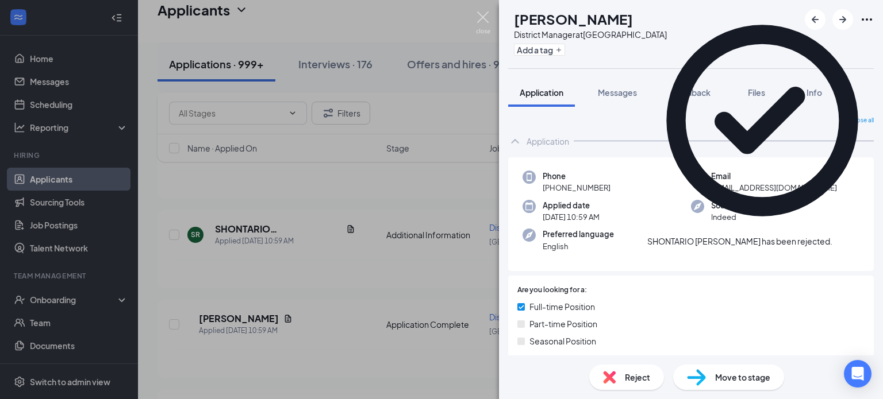
click at [486, 21] on img at bounding box center [483, 22] width 14 height 22
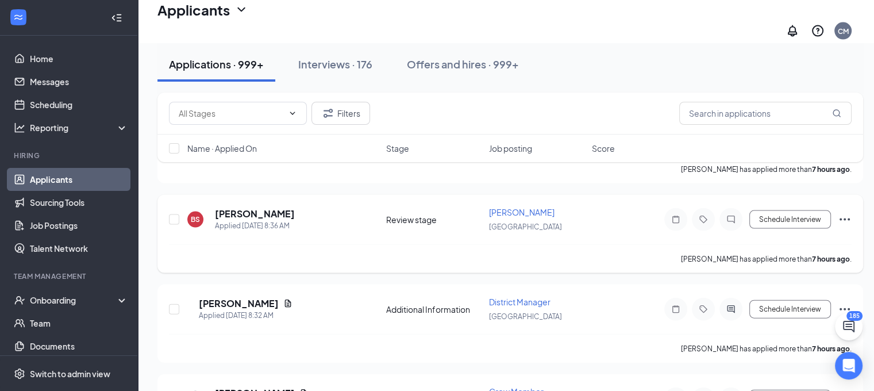
scroll to position [2446, 0]
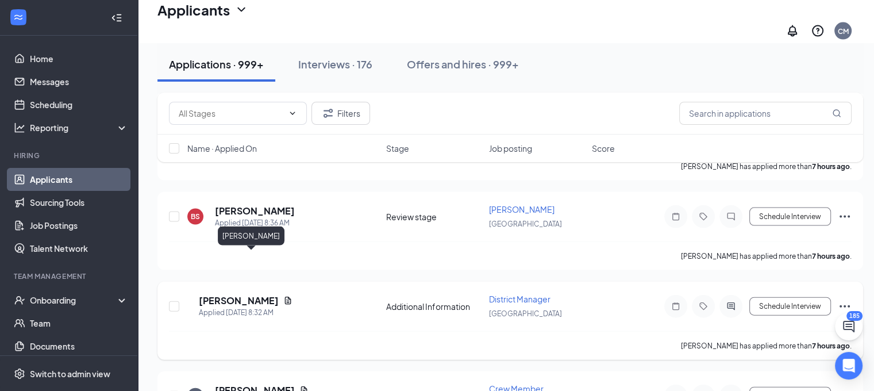
click at [232, 294] on h5 "[PERSON_NAME]" at bounding box center [239, 300] width 80 height 13
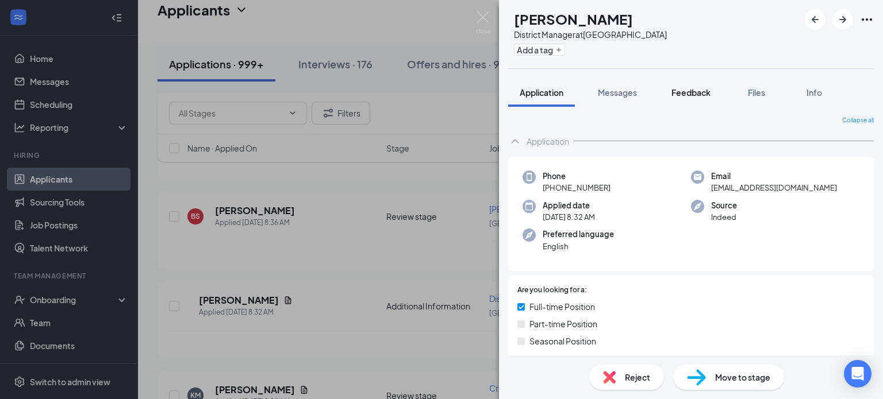
click at [749, 90] on span "Files" at bounding box center [756, 92] width 17 height 10
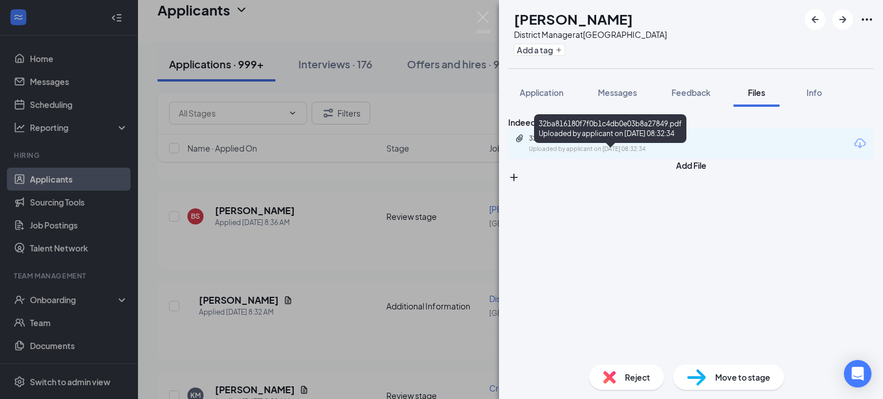
click at [662, 154] on div "Uploaded by applicant on [DATE] 08:32:34" at bounding box center [615, 149] width 172 height 9
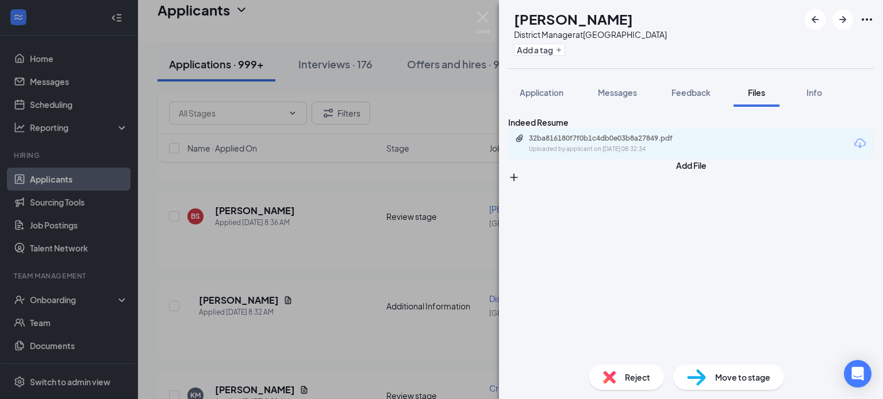
click at [640, 388] on div "Reject" at bounding box center [626, 377] width 75 height 25
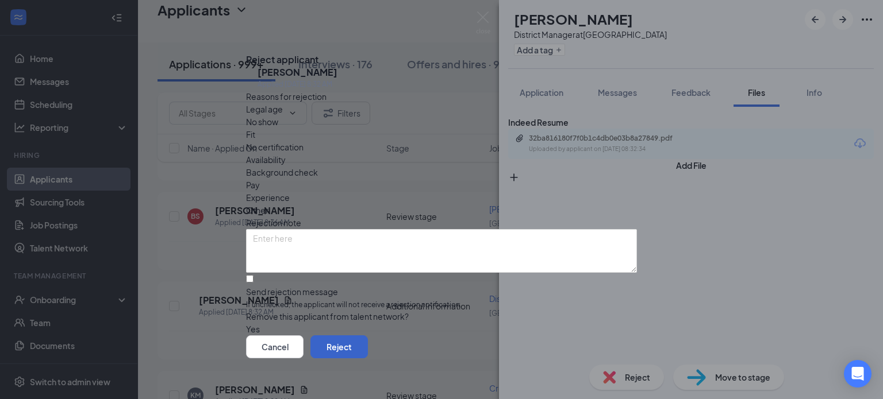
click at [368, 353] on button "Reject" at bounding box center [338, 347] width 57 height 23
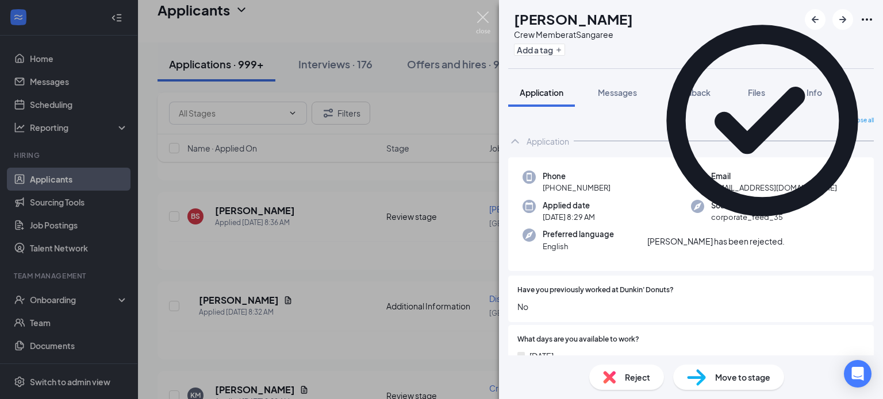
click at [486, 20] on img at bounding box center [483, 22] width 14 height 22
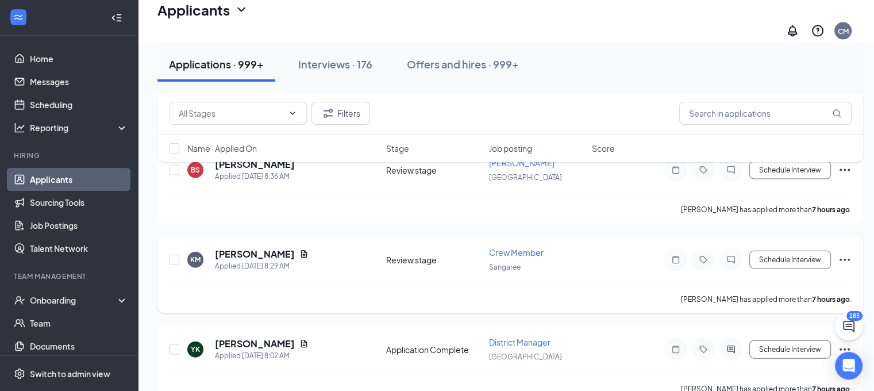
scroll to position [2619, 0]
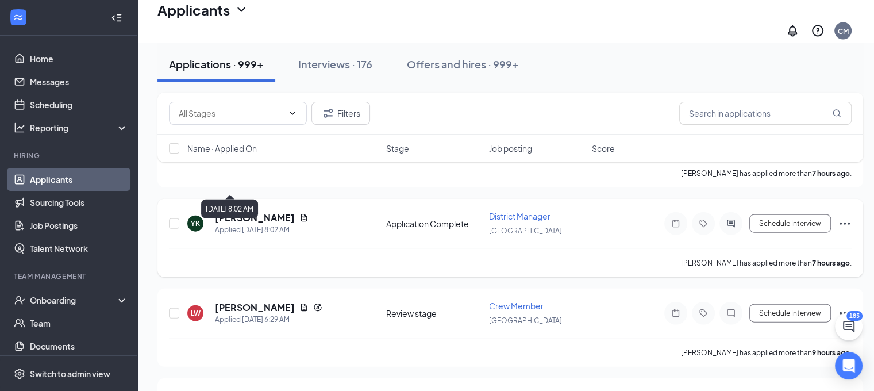
click at [252, 211] on h5 "[PERSON_NAME]" at bounding box center [255, 217] width 80 height 13
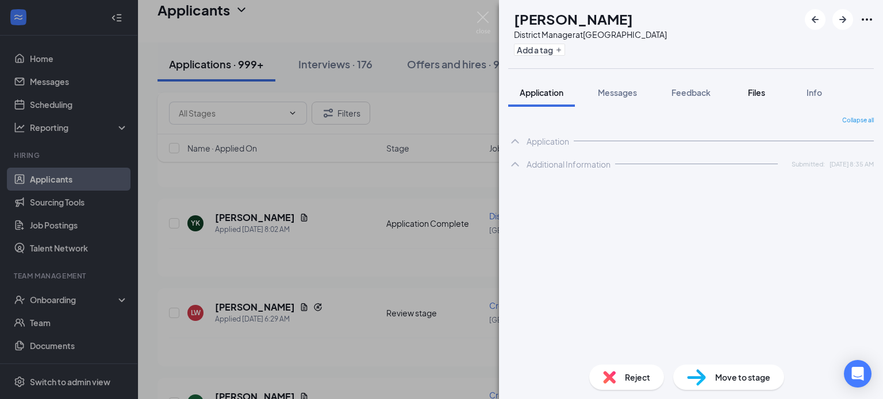
click at [761, 93] on span "Files" at bounding box center [756, 92] width 17 height 10
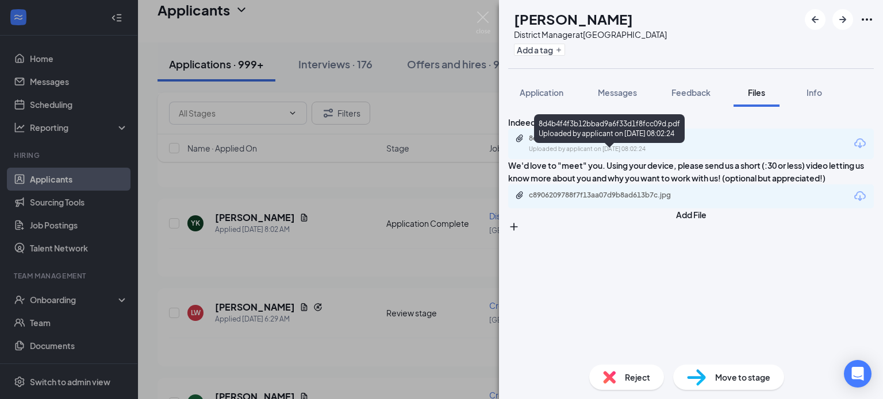
click at [617, 143] on div "8d4b4f4f3b12bbad9a6f33d1f8fcc09d.pdf" at bounding box center [609, 138] width 161 height 9
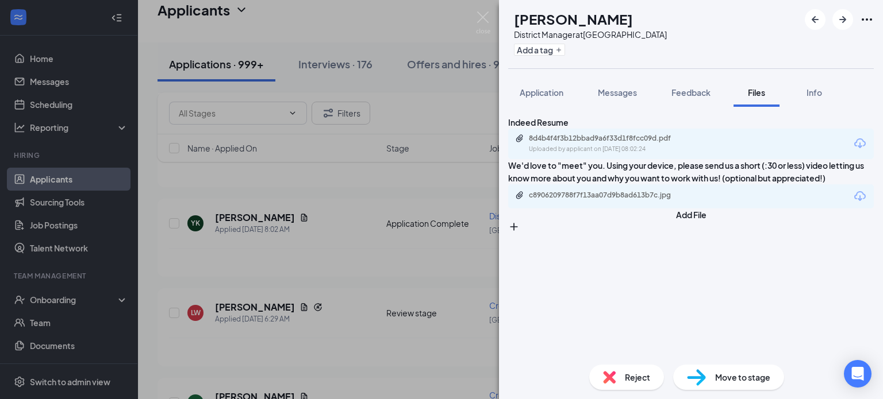
click at [632, 372] on span "Reject" at bounding box center [637, 377] width 25 height 13
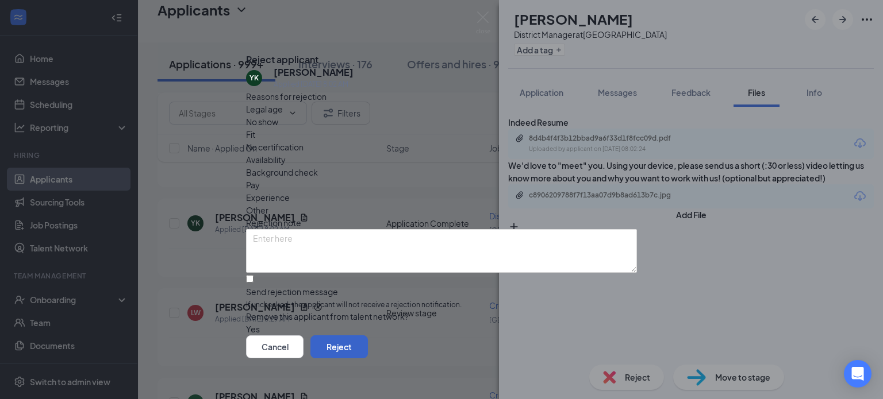
click at [368, 340] on button "Reject" at bounding box center [338, 347] width 57 height 23
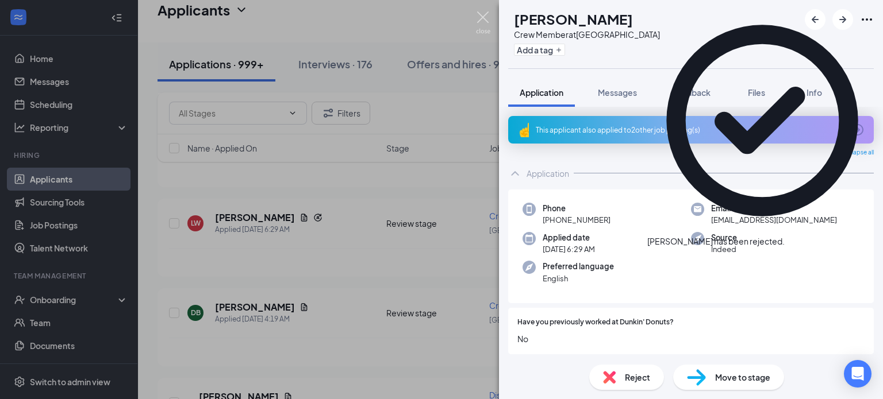
click at [484, 17] on img at bounding box center [483, 22] width 14 height 22
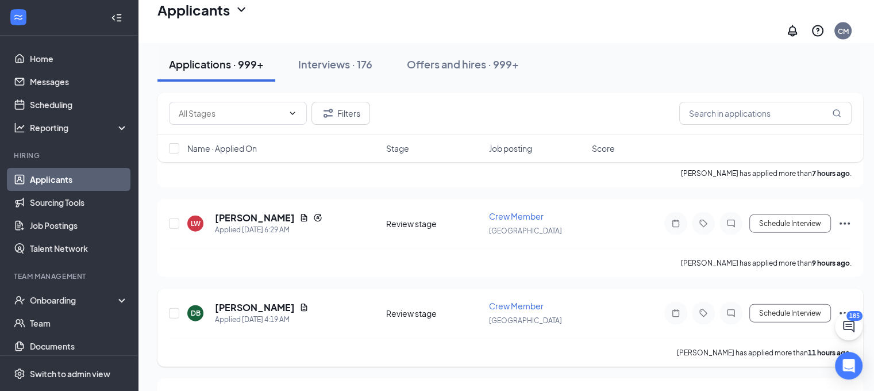
scroll to position [2676, 0]
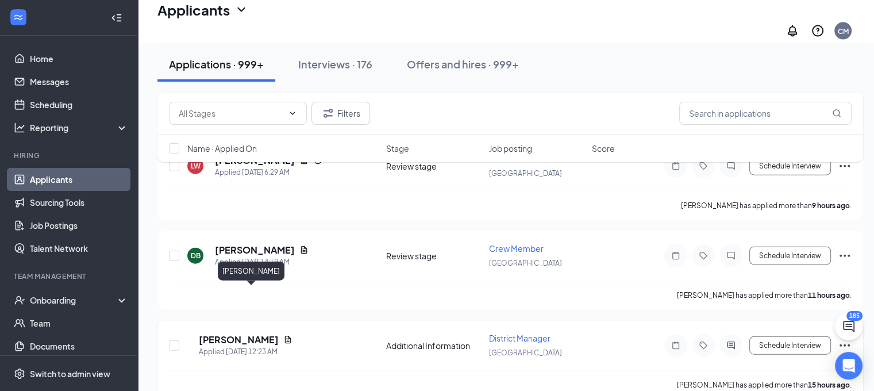
click at [247, 333] on h5 "[PERSON_NAME]" at bounding box center [239, 339] width 80 height 13
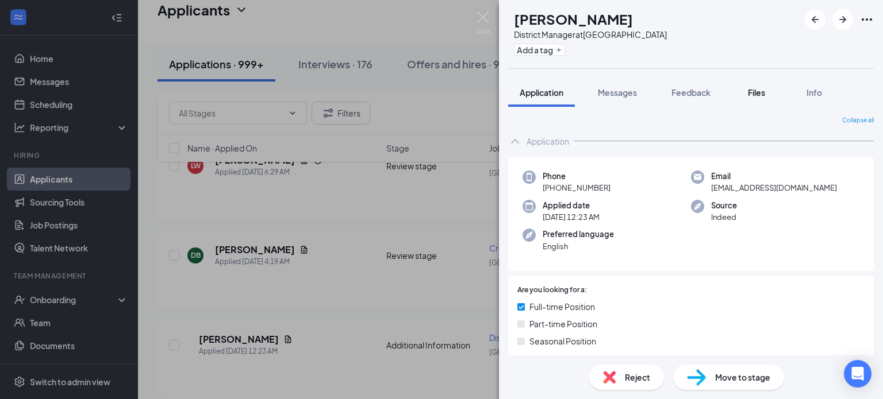
click at [753, 89] on span "Files" at bounding box center [756, 92] width 17 height 10
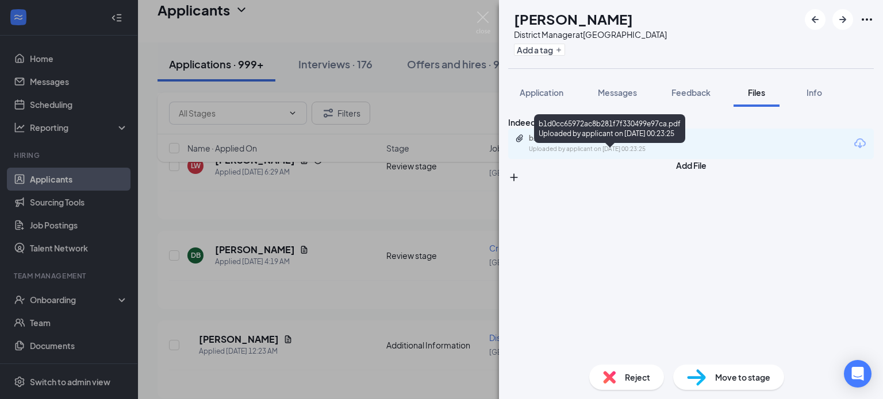
click at [646, 143] on div "b1d0cc65972ac8b281f7f330499e97ca.pdf" at bounding box center [609, 138] width 161 height 9
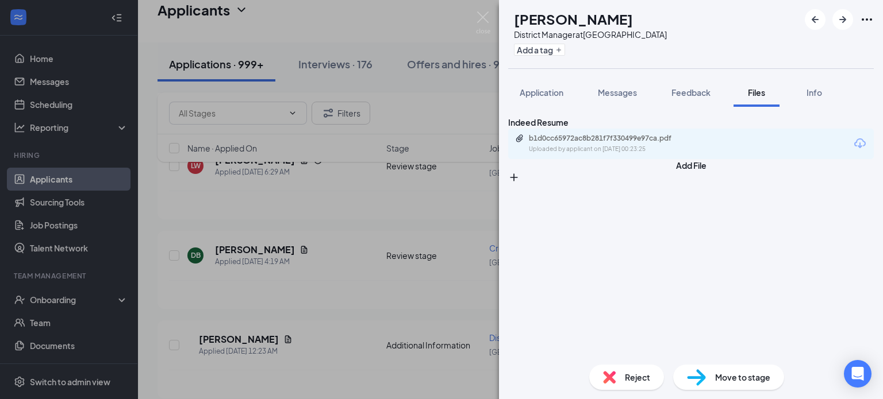
click at [617, 384] on div "Reject" at bounding box center [626, 377] width 75 height 25
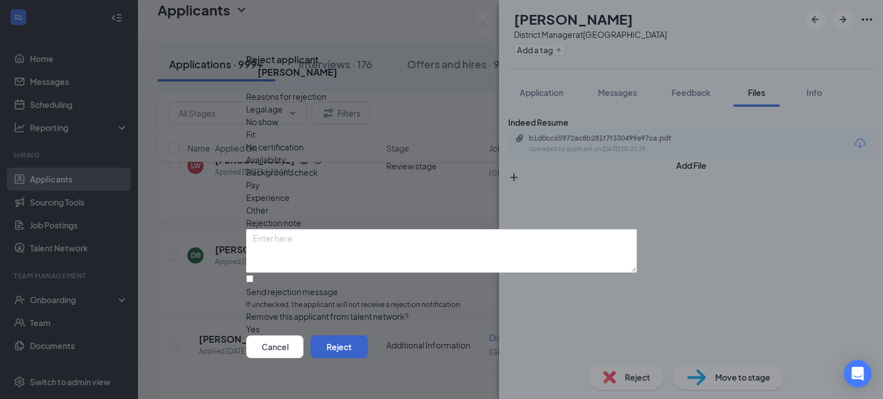
click at [368, 340] on button "Reject" at bounding box center [338, 347] width 57 height 23
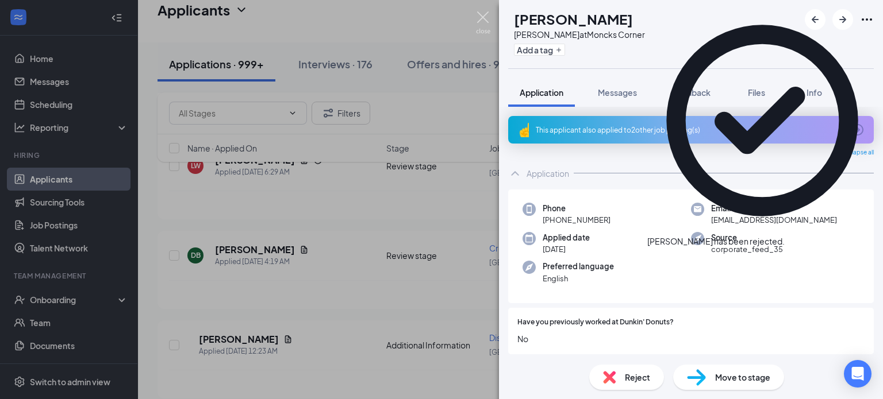
click at [485, 17] on img at bounding box center [483, 22] width 14 height 22
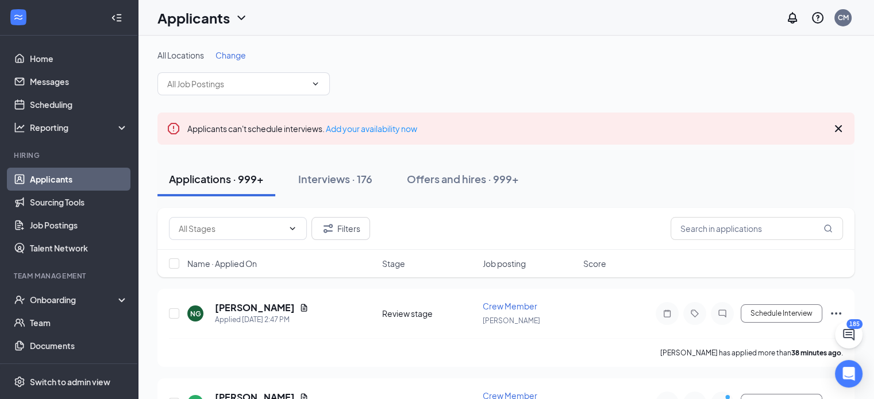
click at [828, 130] on div "Applicants can't schedule interviews. Add your availability now" at bounding box center [505, 129] width 697 height 32
click at [837, 128] on icon "Cross" at bounding box center [839, 129] width 14 height 14
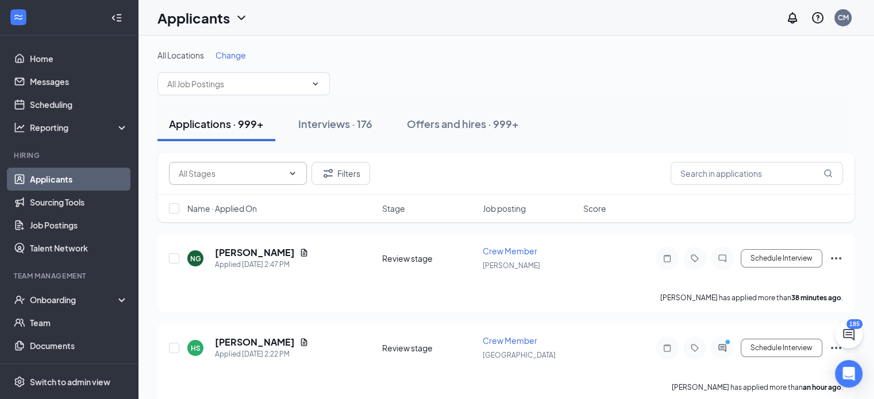
click at [295, 184] on div "Filters" at bounding box center [505, 174] width 697 height 42
click at [299, 179] on span at bounding box center [238, 173] width 138 height 23
click at [303, 82] on input "text" at bounding box center [236, 84] width 139 height 13
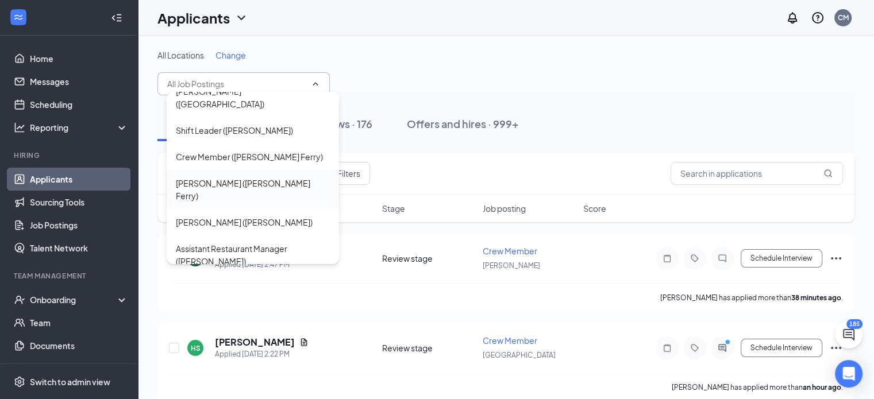
scroll to position [517, 0]
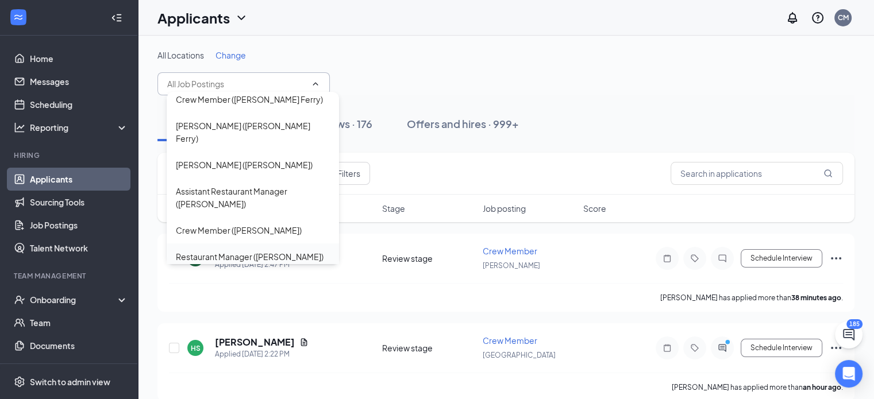
click at [270, 251] on div "Restaurant Manager ([PERSON_NAME])" at bounding box center [250, 257] width 148 height 13
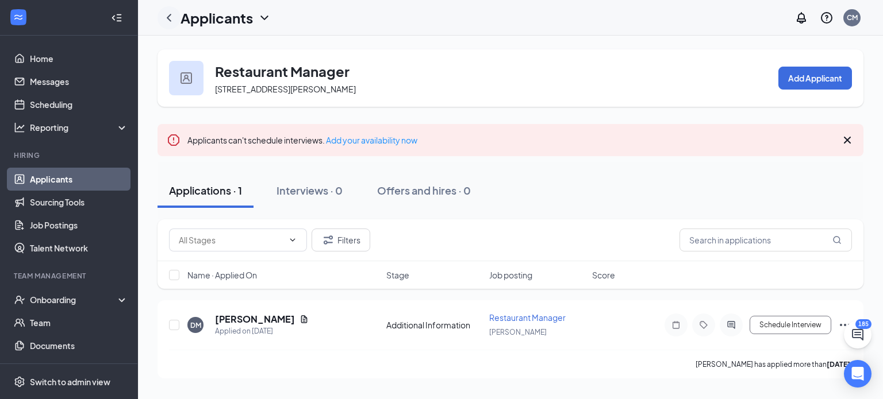
click at [172, 21] on icon "ChevronLeft" at bounding box center [169, 18] width 14 height 14
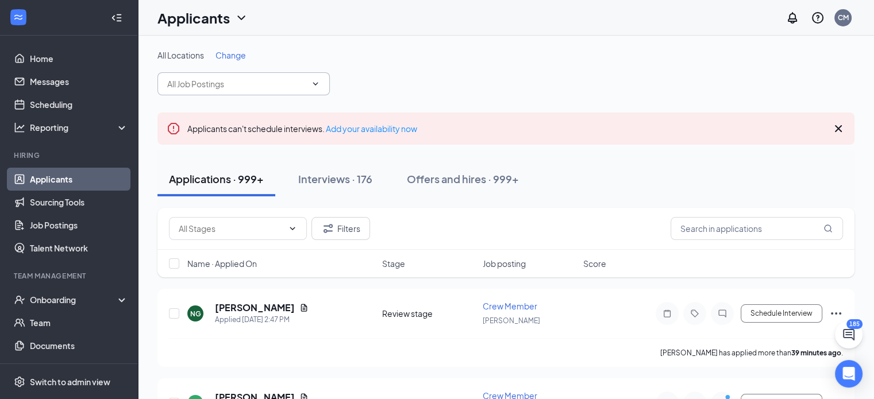
click at [309, 80] on span at bounding box center [314, 83] width 11 height 9
click at [322, 81] on span at bounding box center [243, 83] width 172 height 23
click at [317, 86] on icon "ChevronDown" at bounding box center [315, 83] width 9 height 9
click at [317, 85] on icon "ChevronDown" at bounding box center [315, 83] width 9 height 9
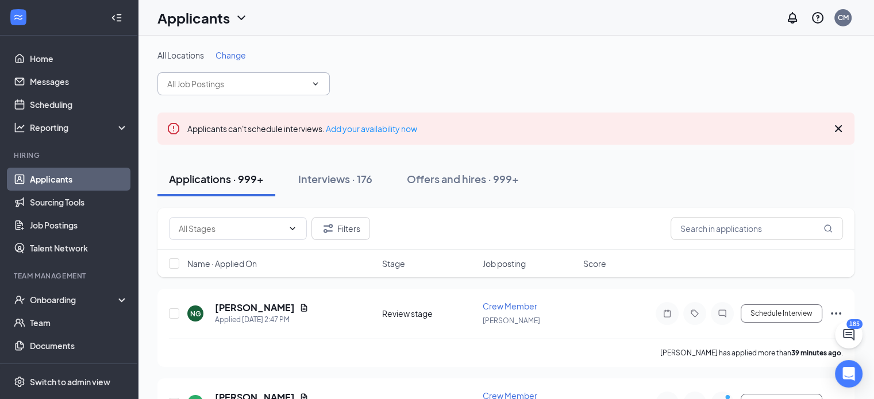
click at [313, 84] on icon "ChevronDown" at bounding box center [315, 83] width 9 height 9
click at [344, 90] on div "All Locations Change" at bounding box center [505, 72] width 697 height 46
click at [317, 87] on icon "ChevronDown" at bounding box center [315, 83] width 9 height 9
click at [315, 83] on icon "ChevronDown" at bounding box center [315, 83] width 9 height 9
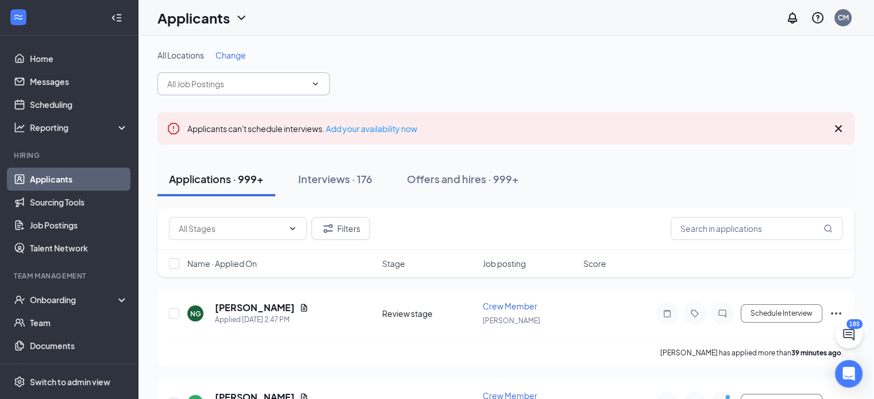
click at [315, 83] on icon "ChevronDown" at bounding box center [315, 83] width 9 height 9
click at [200, 70] on div "All Locations Change" at bounding box center [505, 72] width 697 height 46
click at [322, 81] on span at bounding box center [243, 83] width 172 height 23
click at [363, 78] on div "All Locations Change" at bounding box center [505, 72] width 697 height 46
click at [365, 76] on div "All Locations Change" at bounding box center [505, 72] width 697 height 46
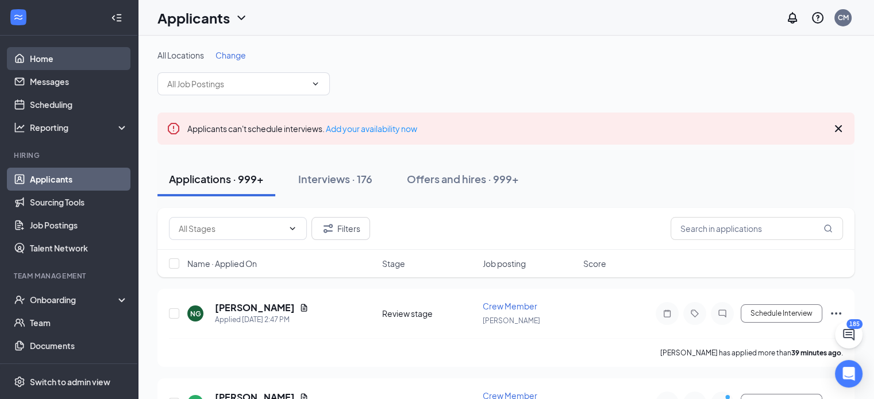
click at [55, 60] on link "Home" at bounding box center [79, 58] width 98 height 23
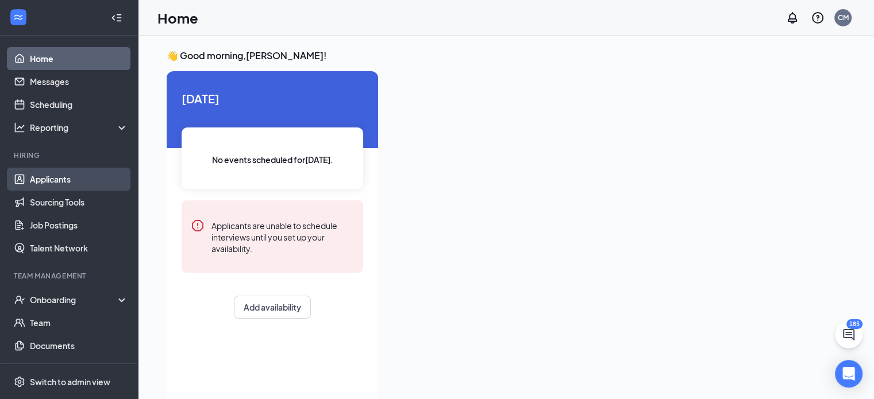
click at [60, 184] on link "Applicants" at bounding box center [79, 179] width 98 height 23
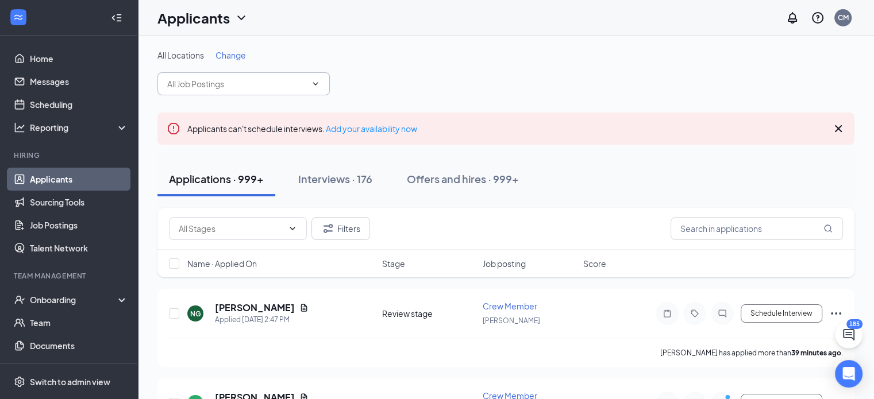
click at [314, 83] on icon "ChevronDown" at bounding box center [315, 83] width 5 height 3
click at [315, 84] on icon "ChevronDown" at bounding box center [315, 83] width 9 height 9
click at [315, 84] on icon "ChevronDown" at bounding box center [315, 83] width 5 height 3
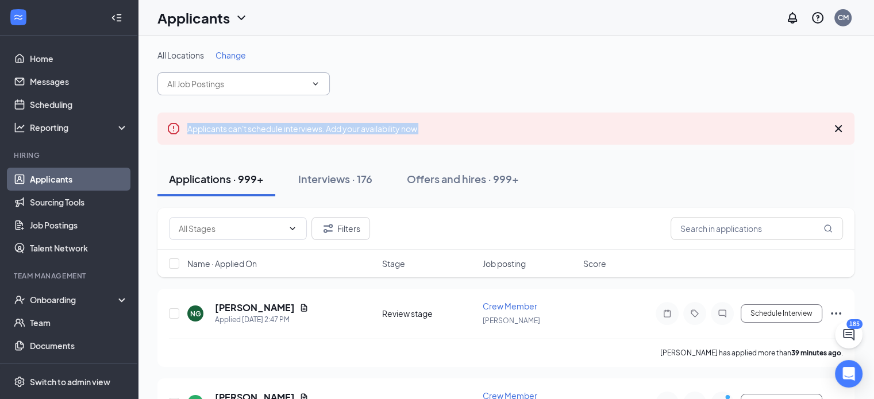
click at [315, 84] on icon "ChevronDown" at bounding box center [315, 83] width 9 height 9
click at [844, 133] on icon "Cross" at bounding box center [839, 129] width 14 height 14
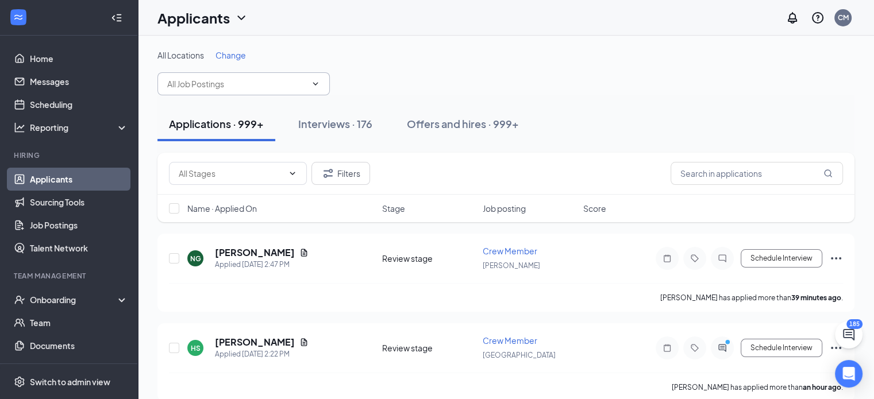
click at [315, 86] on icon "ChevronDown" at bounding box center [315, 83] width 9 height 9
click at [290, 181] on span at bounding box center [238, 173] width 138 height 23
click at [291, 172] on icon "ChevronDown" at bounding box center [292, 173] width 9 height 9
click at [366, 82] on div "All Locations Change" at bounding box center [505, 72] width 697 height 46
click at [287, 82] on input "text" at bounding box center [236, 84] width 139 height 13
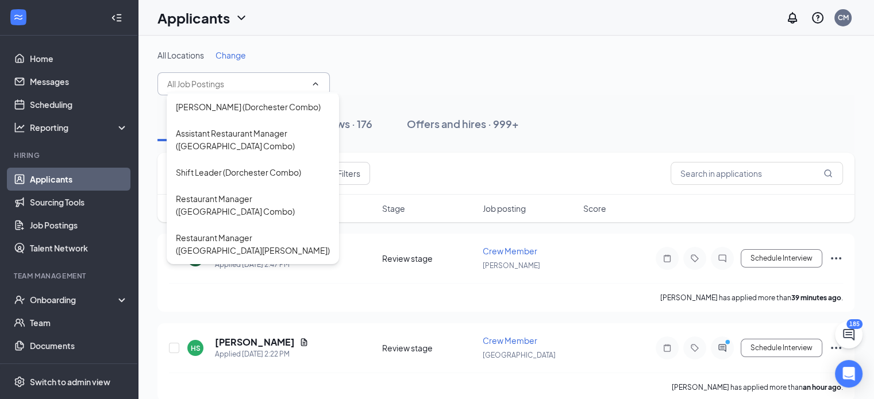
scroll to position [747, 0]
click at [216, 231] on div "Restaurant Manager ([GEOGRAPHIC_DATA][PERSON_NAME])" at bounding box center [253, 243] width 154 height 25
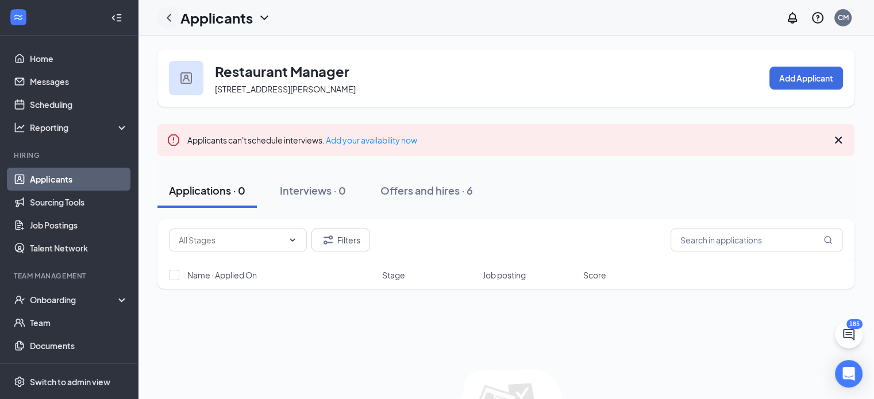
click at [170, 25] on div at bounding box center [168, 17] width 23 height 23
click at [171, 17] on icon "ChevronLeft" at bounding box center [169, 18] width 14 height 14
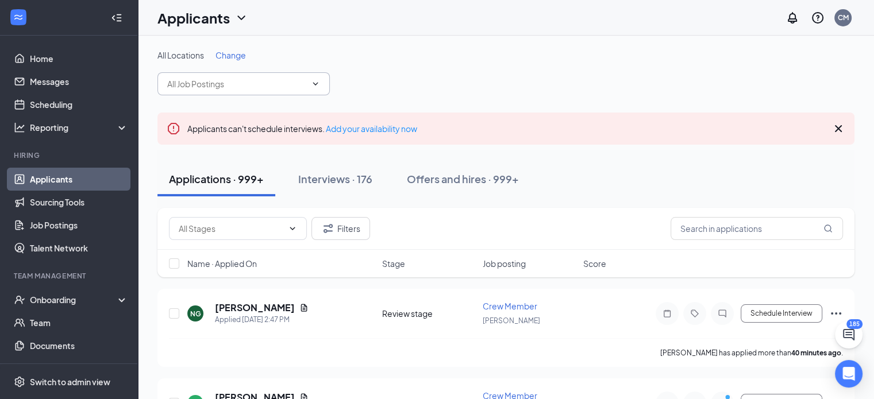
click at [261, 74] on span at bounding box center [243, 83] width 172 height 23
click at [261, 80] on input "text" at bounding box center [236, 84] width 139 height 13
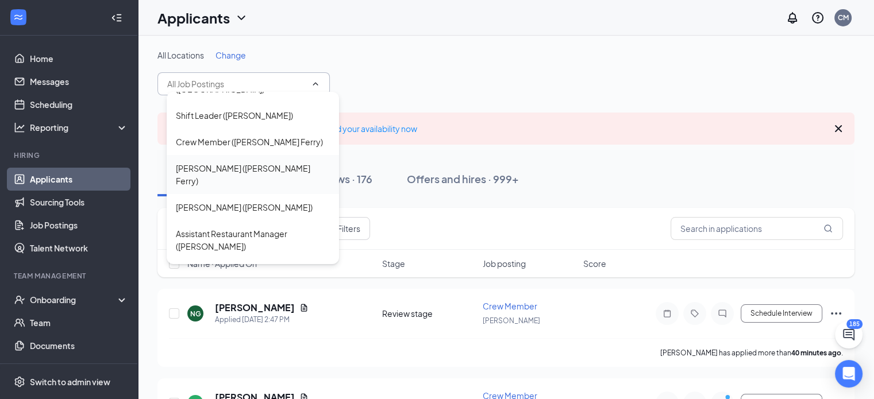
scroll to position [517, 0]
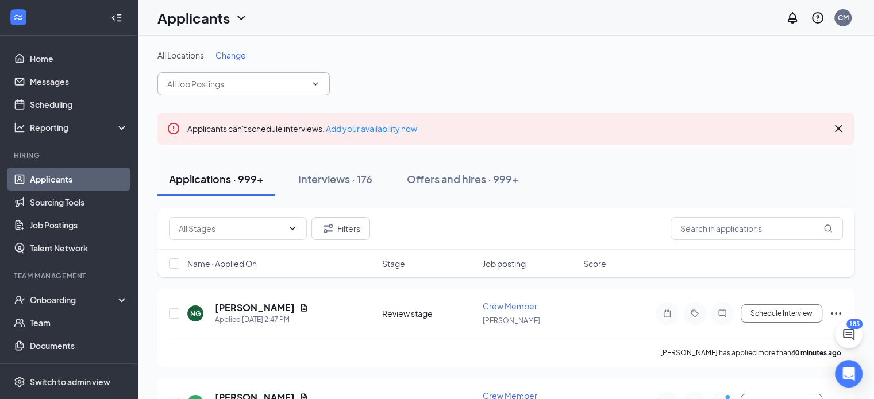
click at [221, 84] on input "text" at bounding box center [236, 84] width 139 height 13
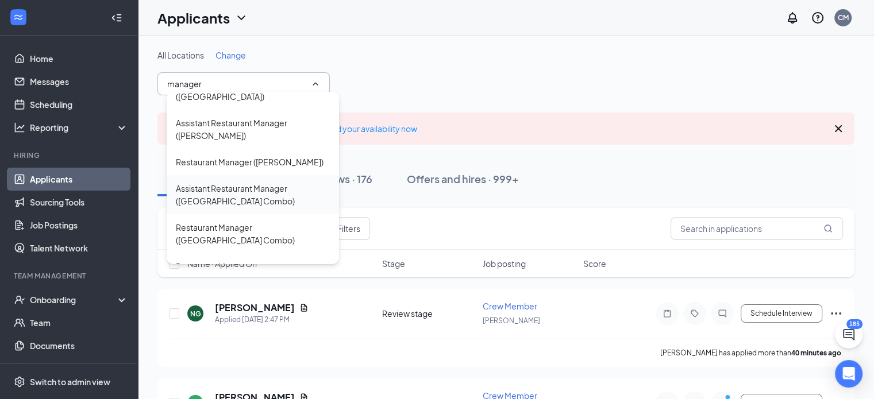
scroll to position [230, 0]
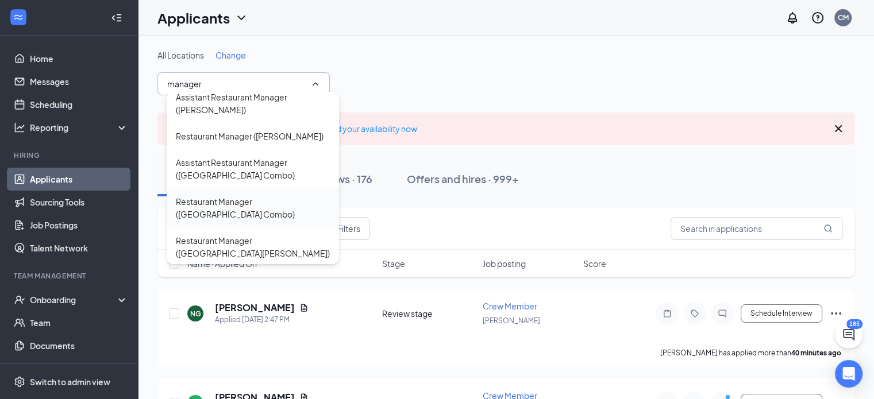
type input "manager"
click at [262, 195] on div "Restaurant Manager ([GEOGRAPHIC_DATA] Combo)" at bounding box center [253, 207] width 154 height 25
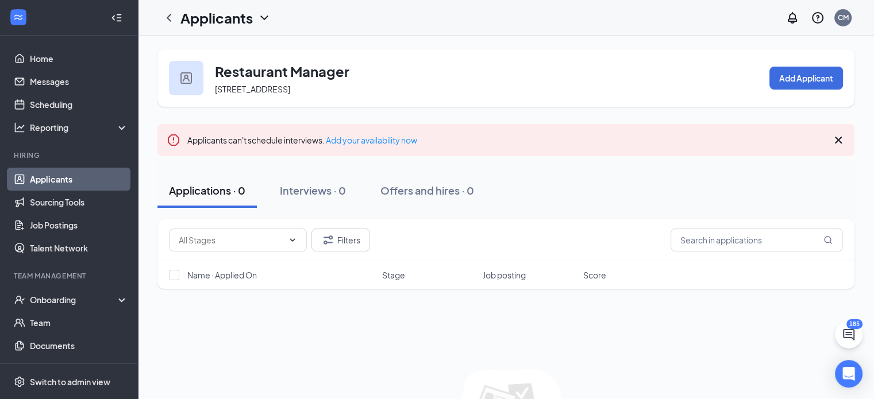
click at [168, 17] on icon "ChevronLeft" at bounding box center [169, 18] width 14 height 14
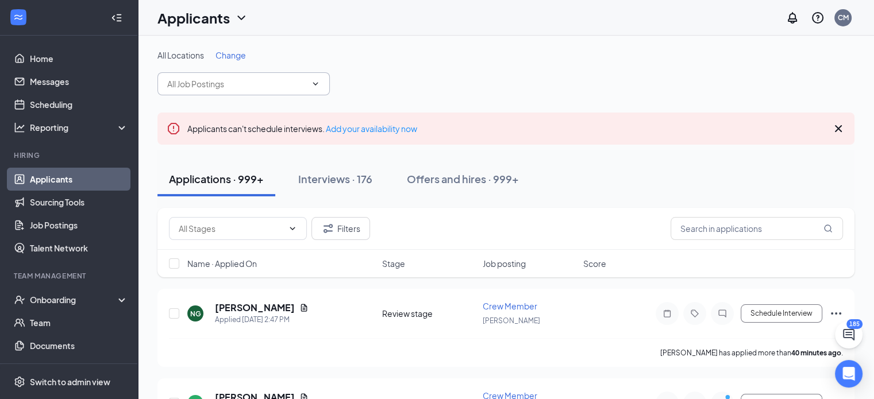
click at [264, 86] on input "text" at bounding box center [236, 84] width 139 height 13
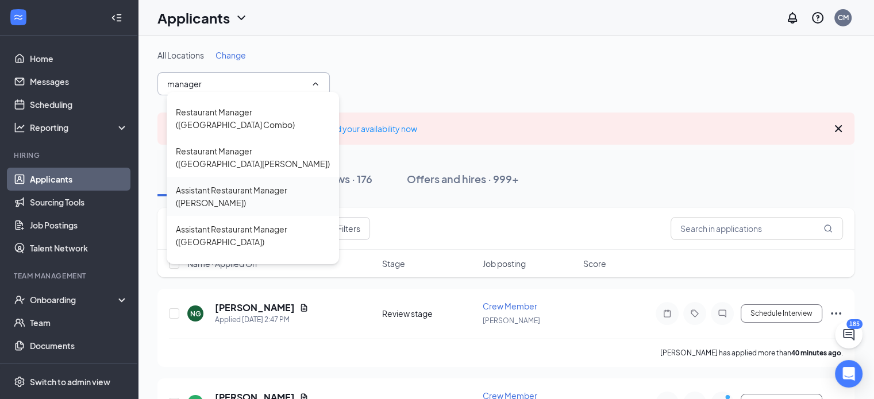
scroll to position [345, 0]
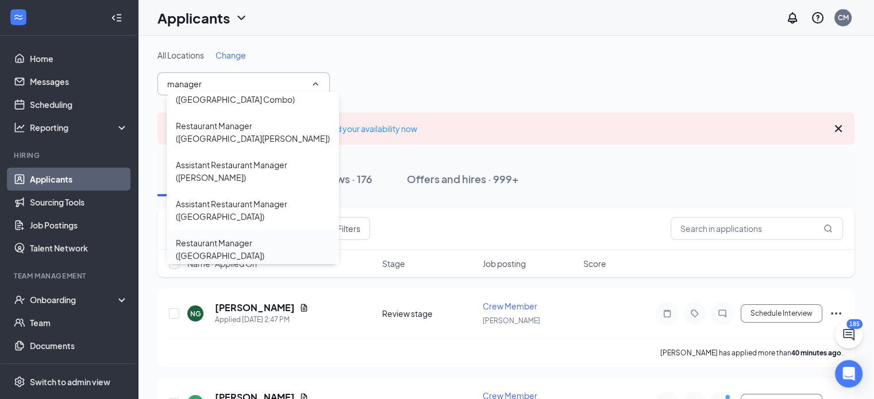
type input "manager"
click at [251, 237] on div "Restaurant Manager ([GEOGRAPHIC_DATA])" at bounding box center [253, 249] width 154 height 25
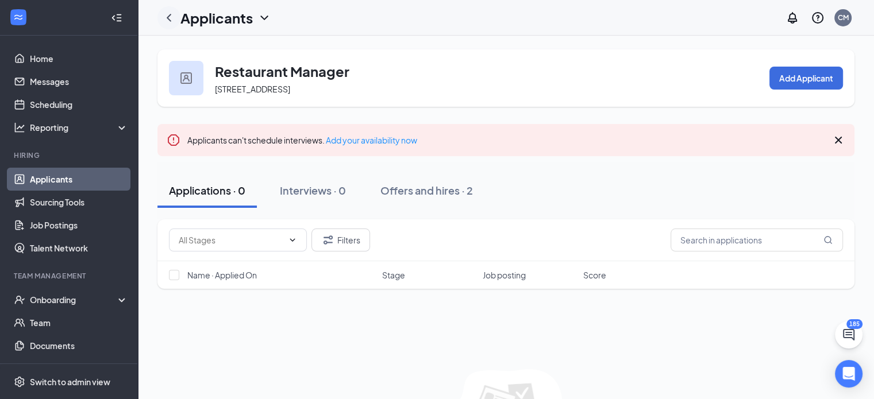
click at [169, 13] on icon "ChevronLeft" at bounding box center [169, 18] width 14 height 14
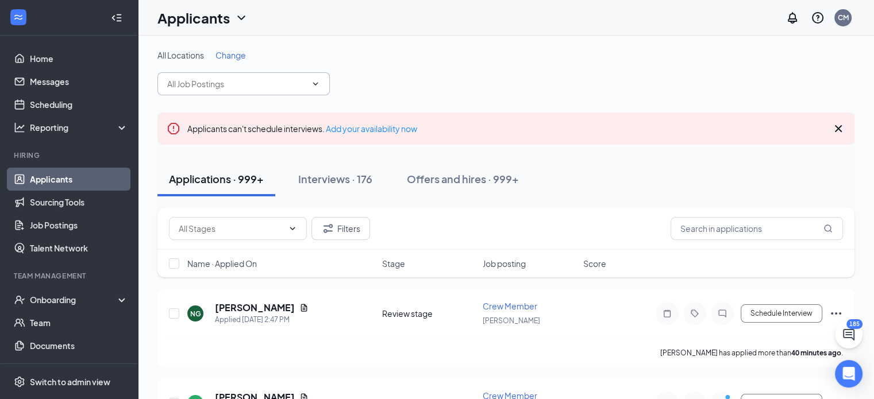
click at [273, 86] on input "text" at bounding box center [236, 84] width 139 height 13
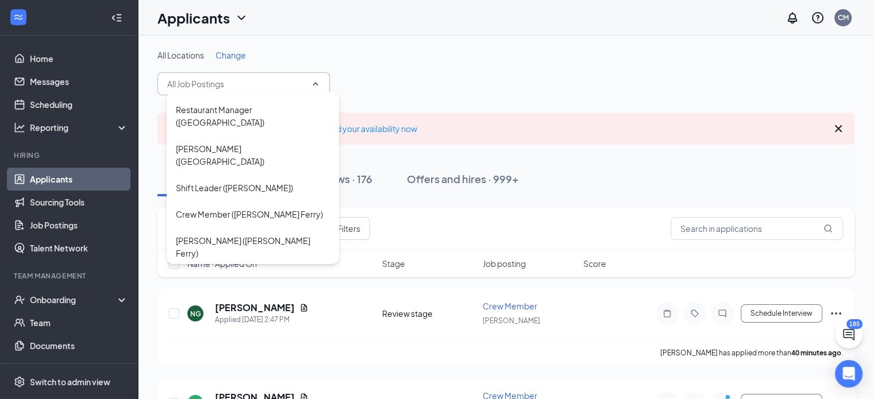
scroll to position [460, 0]
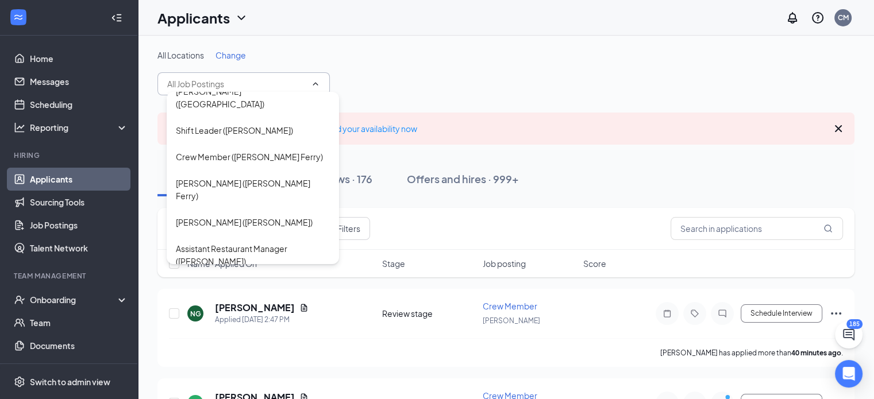
click at [262, 81] on input "text" at bounding box center [236, 84] width 139 height 13
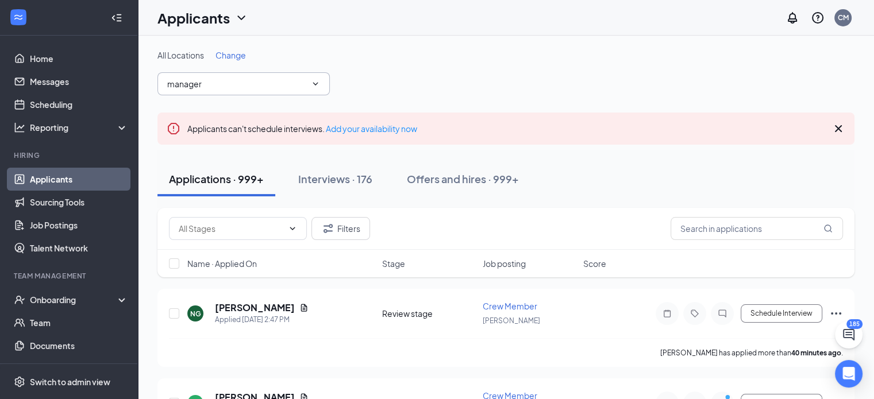
type input "manager"
click at [310, 79] on span at bounding box center [314, 83] width 11 height 9
click at [313, 84] on icon "ChevronDown" at bounding box center [315, 83] width 9 height 9
click at [313, 86] on icon "ChevronDown" at bounding box center [315, 83] width 9 height 9
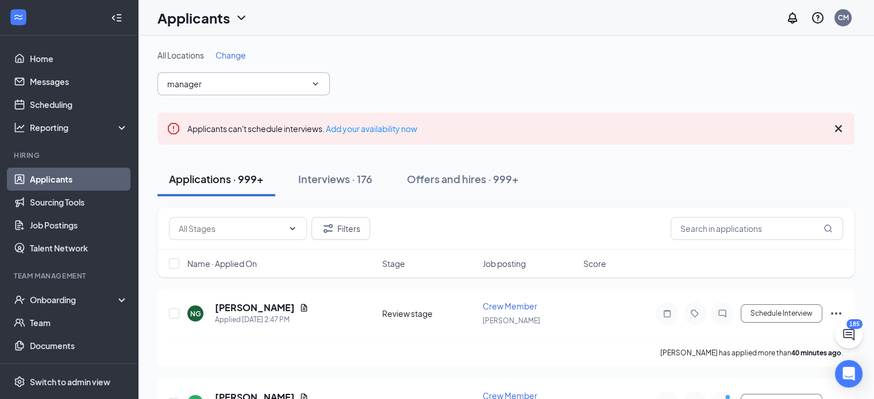
click at [319, 82] on icon "ChevronDown" at bounding box center [315, 83] width 9 height 9
click at [319, 80] on icon "ChevronDown" at bounding box center [315, 83] width 9 height 9
click at [351, 64] on div "All Locations Change manager Assistant Restaurant Manager ([GEOGRAPHIC_DATA]) R…" at bounding box center [505, 72] width 697 height 46
drag, startPoint x: 53, startPoint y: 56, endPoint x: 68, endPoint y: 50, distance: 15.7
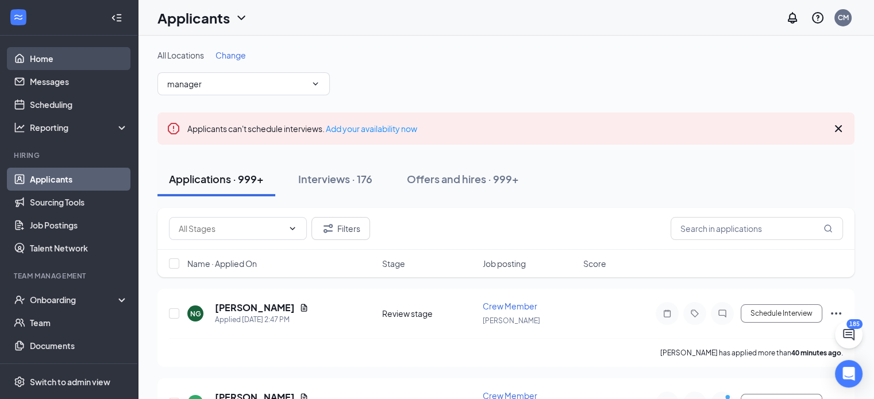
click at [53, 56] on link "Home" at bounding box center [79, 58] width 98 height 23
